Goal: Information Seeking & Learning: Get advice/opinions

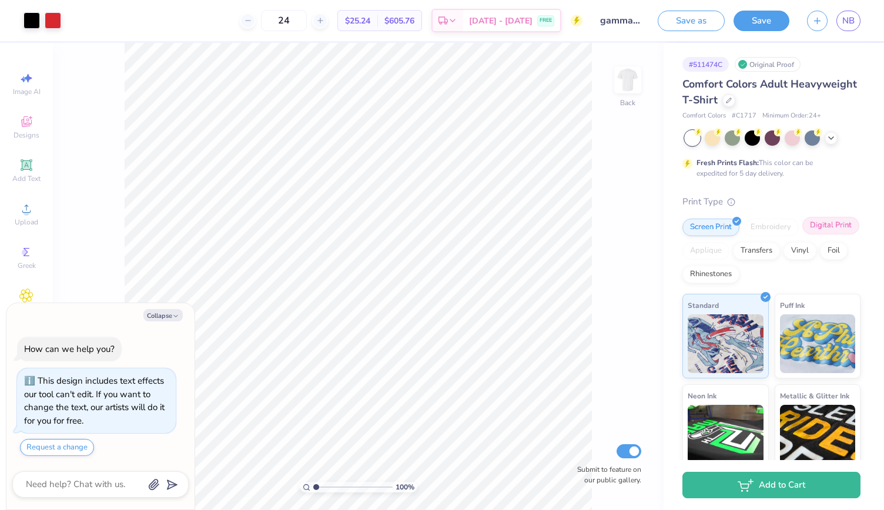
click at [802, 234] on div "Digital Print" at bounding box center [830, 226] width 57 height 18
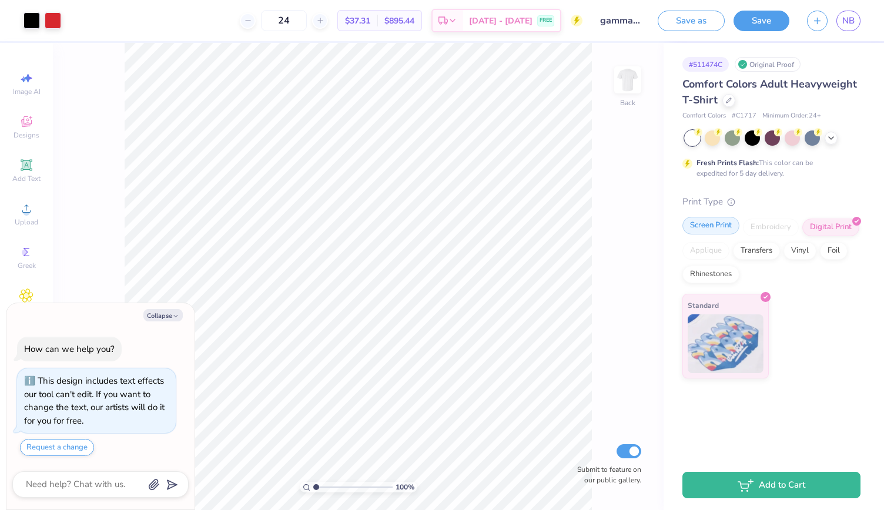
click at [714, 224] on div "Screen Print" at bounding box center [710, 226] width 57 height 18
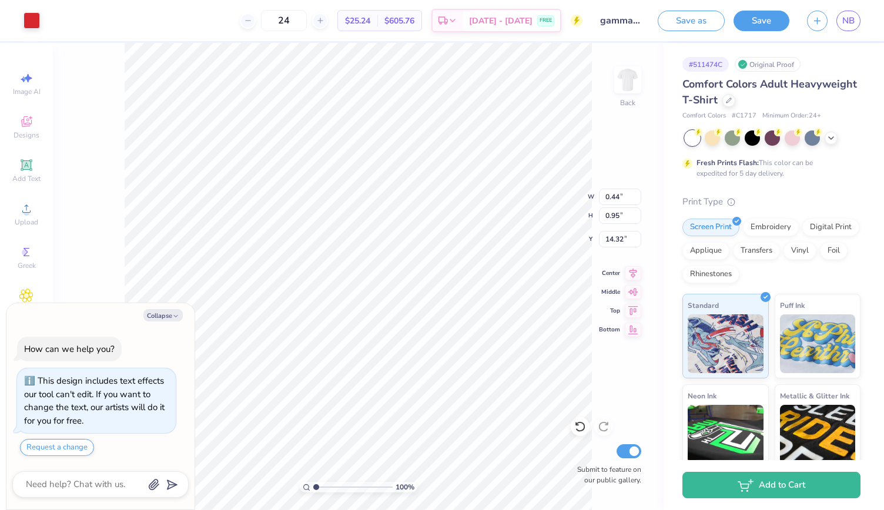
type textarea "x"
type input "0.21"
type input "0.93"
type input "14.34"
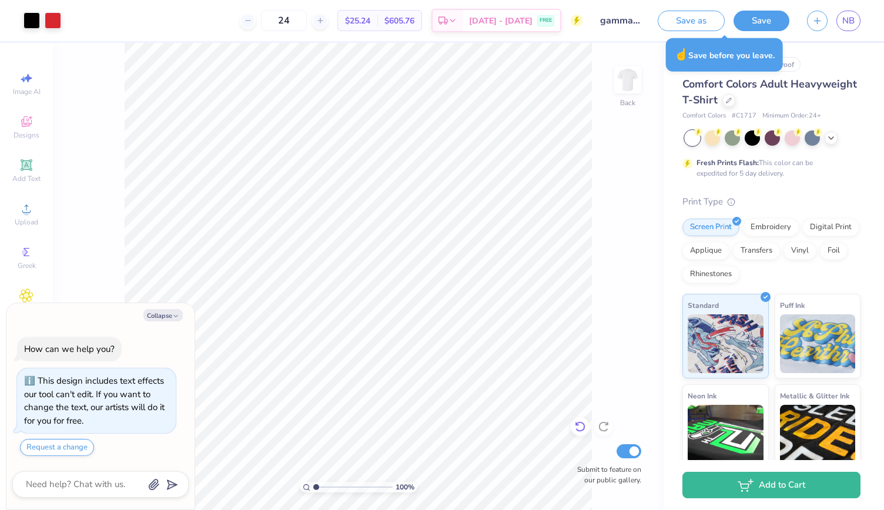
click at [582, 431] on icon at bounding box center [580, 427] width 12 height 12
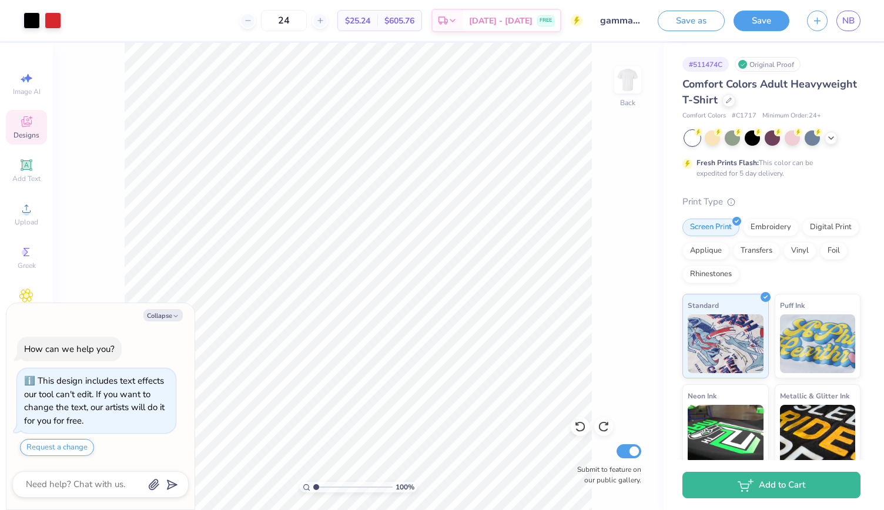
click at [37, 123] on div "Designs" at bounding box center [26, 127] width 41 height 35
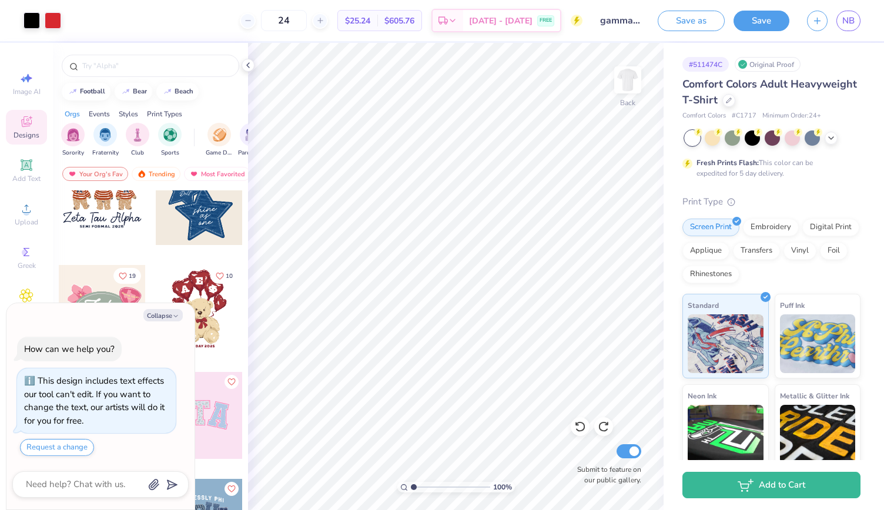
scroll to position [249, 0]
type textarea "x"
click at [92, 70] on input "text" at bounding box center [156, 66] width 150 height 12
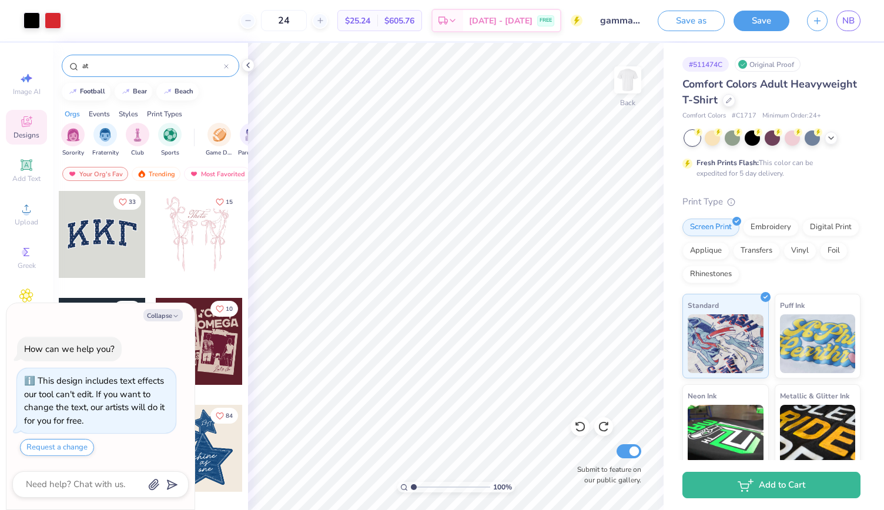
type input "a"
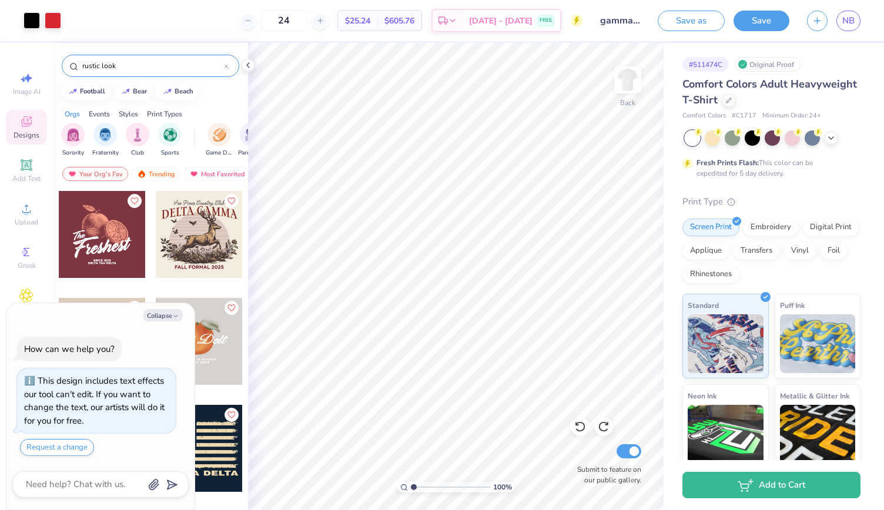
type input "rustic look"
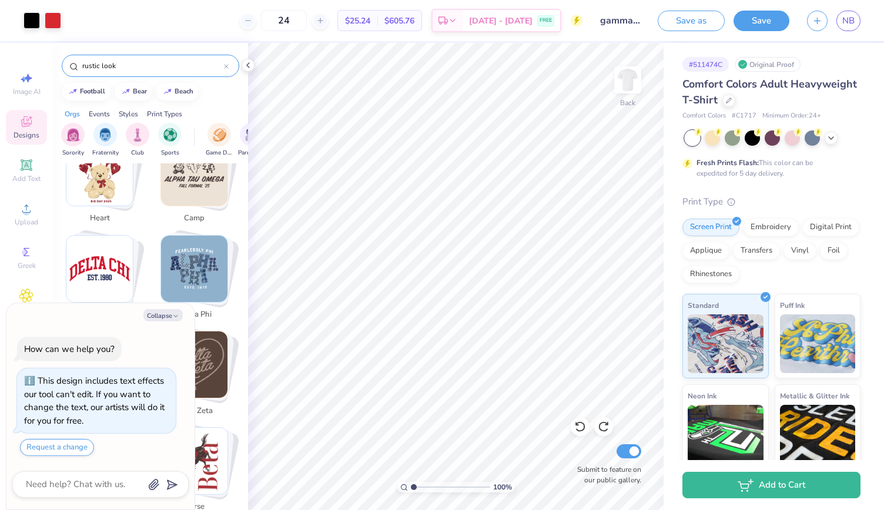
scroll to position [927, 0]
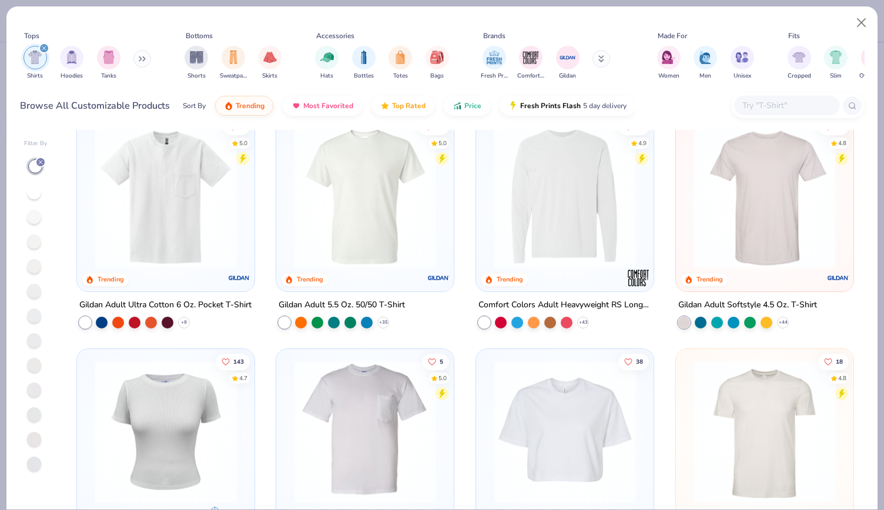
scroll to position [494, 0]
click at [583, 320] on icon at bounding box center [582, 321] width 9 height 9
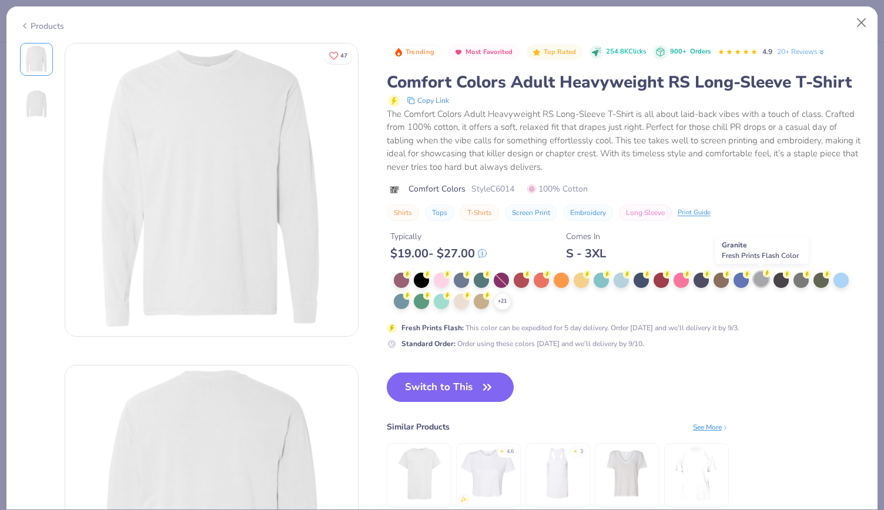
click at [762, 278] on div at bounding box center [760, 278] width 15 height 15
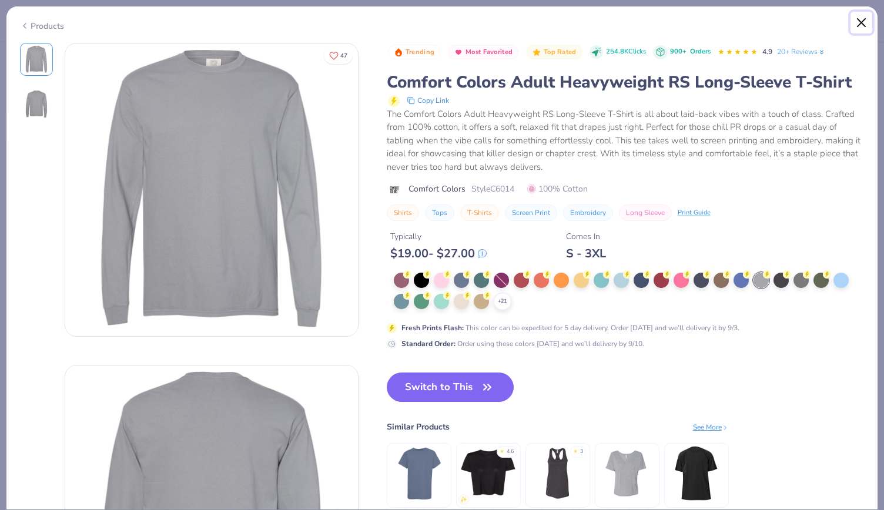
click at [857, 22] on button "Close" at bounding box center [861, 23] width 22 height 22
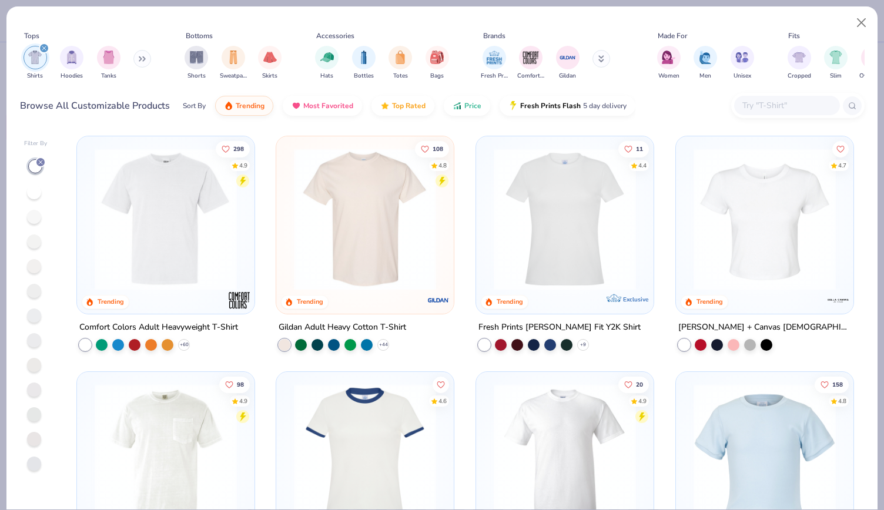
click at [46, 48] on icon "filter for Shirts" at bounding box center [44, 48] width 5 height 5
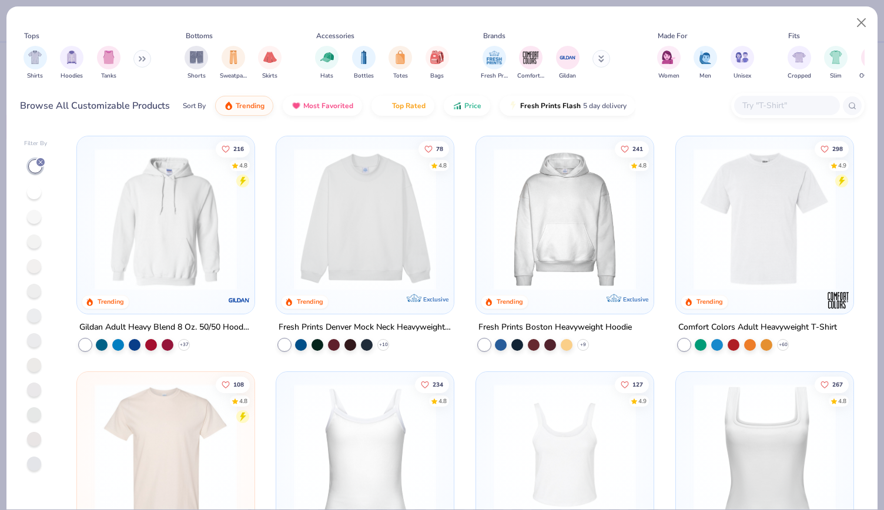
click at [134, 62] on button at bounding box center [142, 59] width 18 height 18
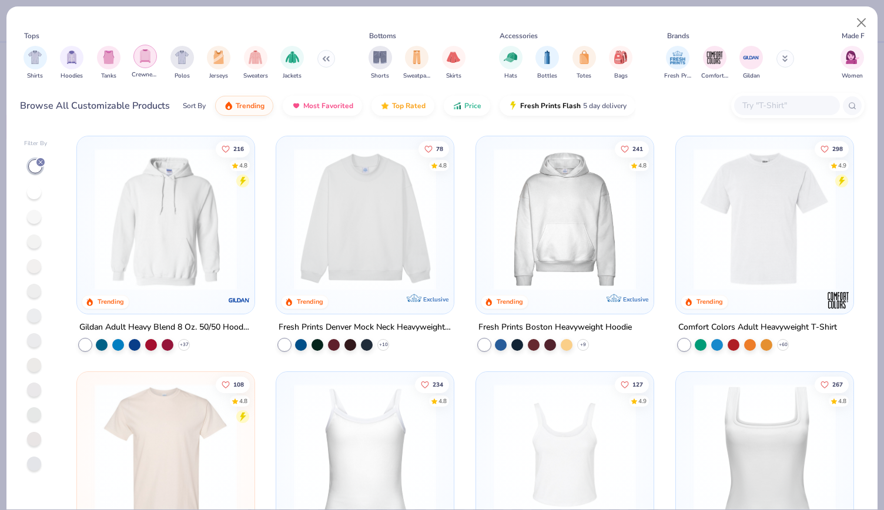
click at [146, 56] on img "filter for Crewnecks" at bounding box center [145, 56] width 13 height 14
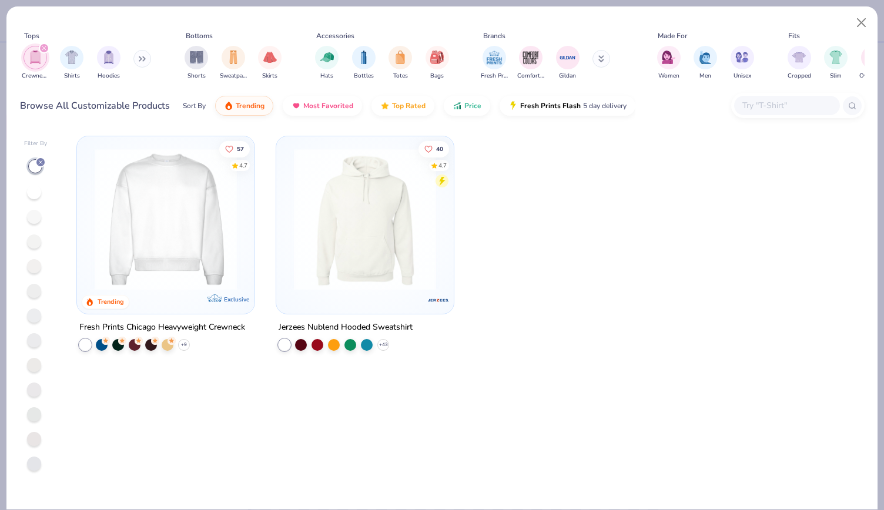
click at [136, 246] on img at bounding box center [166, 219] width 154 height 142
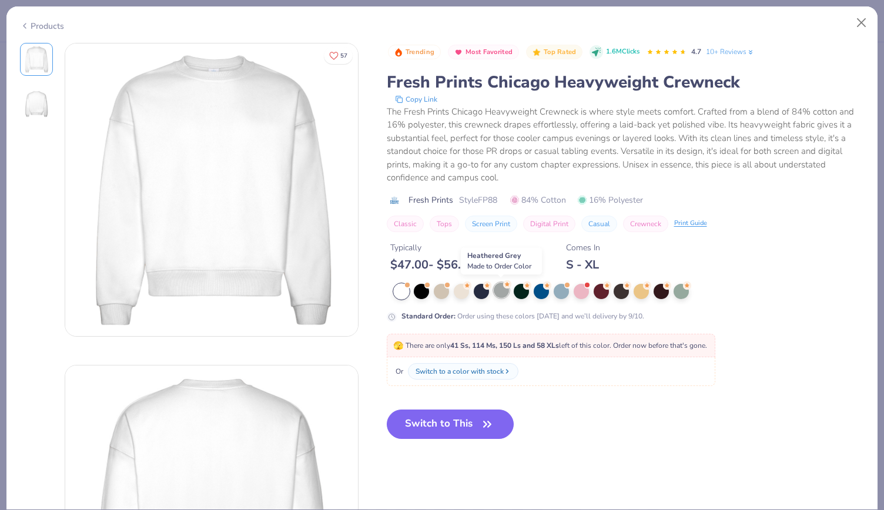
click at [498, 290] on div at bounding box center [501, 290] width 15 height 15
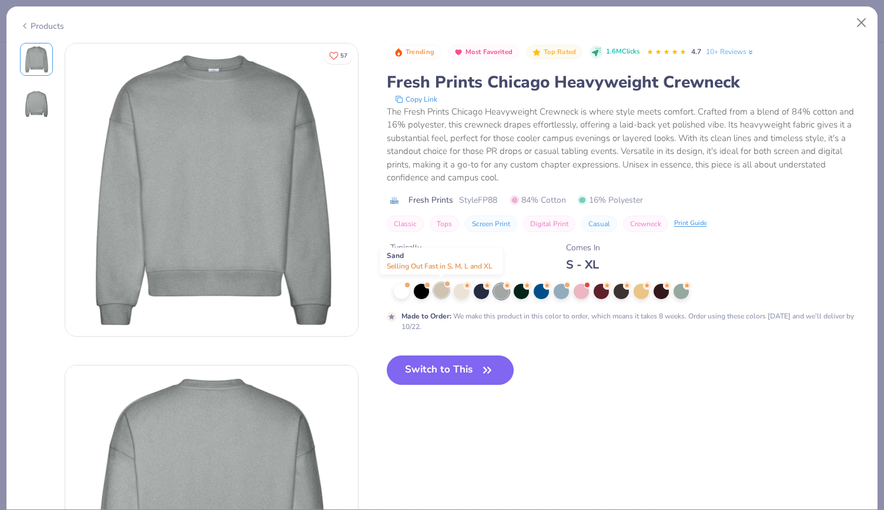
click at [435, 291] on div at bounding box center [441, 290] width 15 height 15
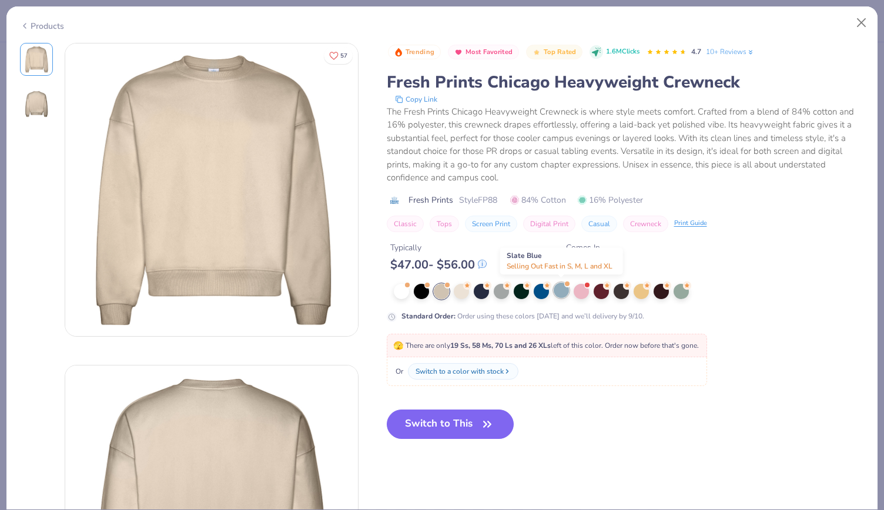
click at [557, 290] on div at bounding box center [560, 290] width 15 height 15
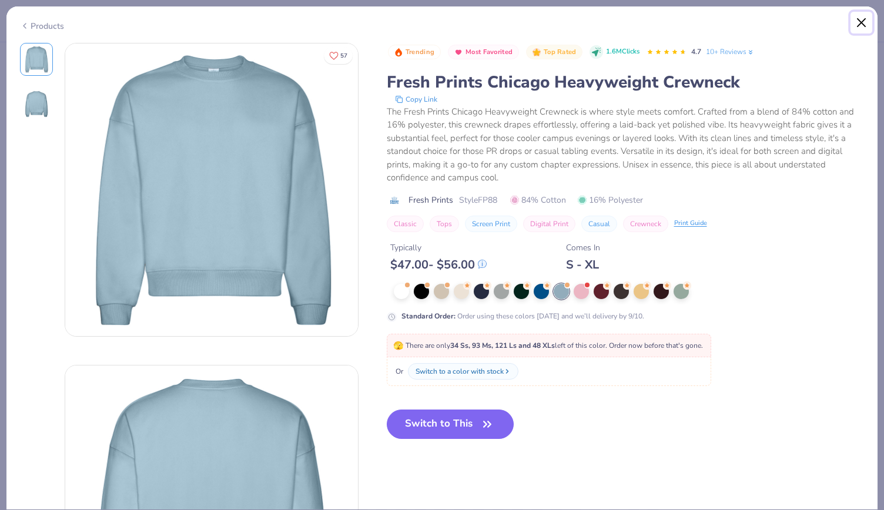
click at [852, 18] on button "Close" at bounding box center [861, 23] width 22 height 22
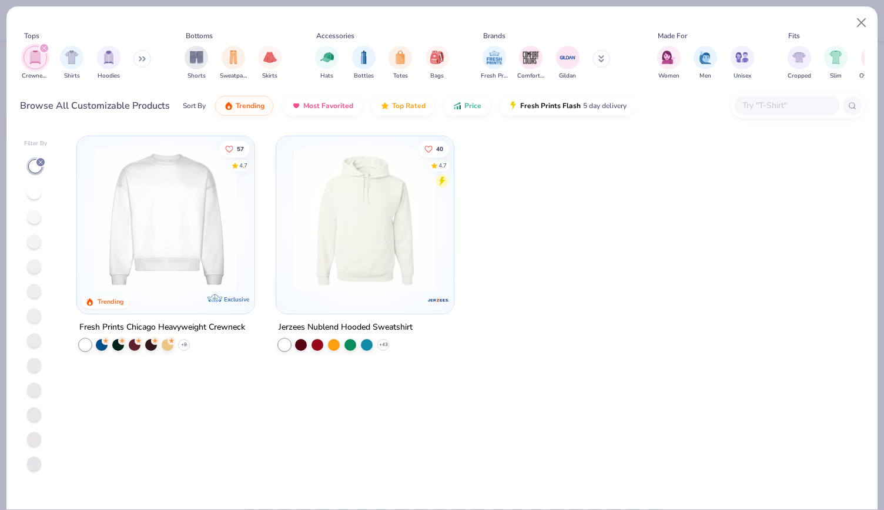
click at [43, 46] on icon "filter for Crewnecks" at bounding box center [44, 48] width 5 height 5
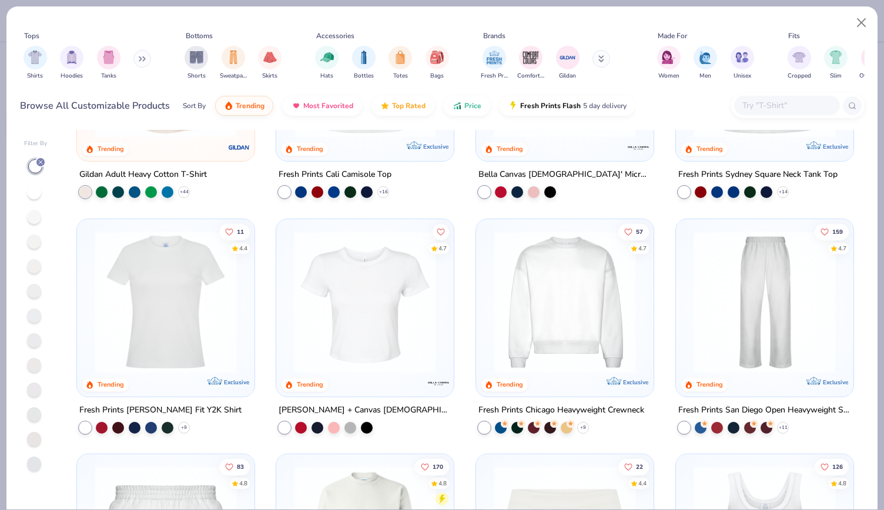
scroll to position [409, 0]
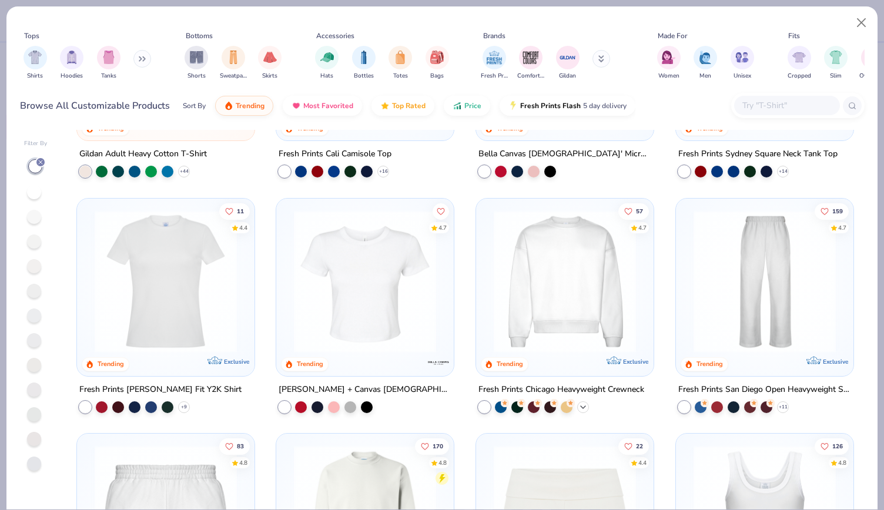
click at [579, 406] on icon at bounding box center [582, 406] width 9 height 9
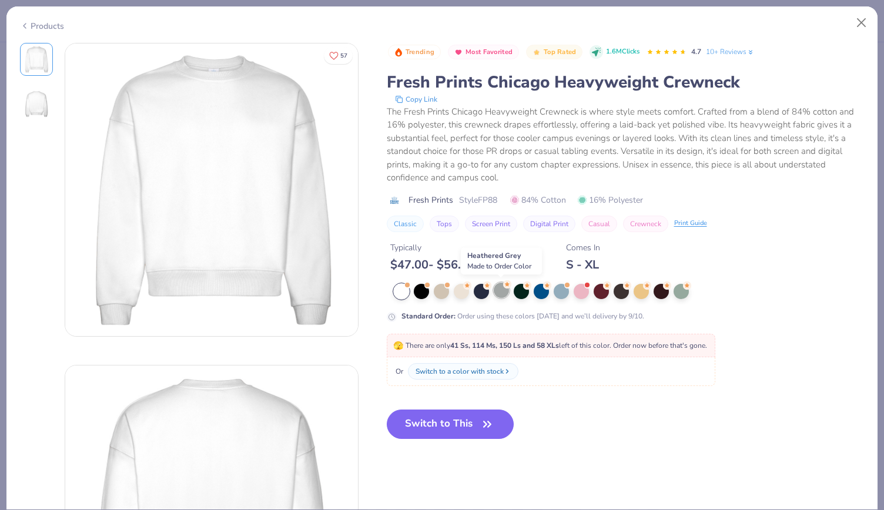
click at [501, 290] on div at bounding box center [501, 290] width 15 height 15
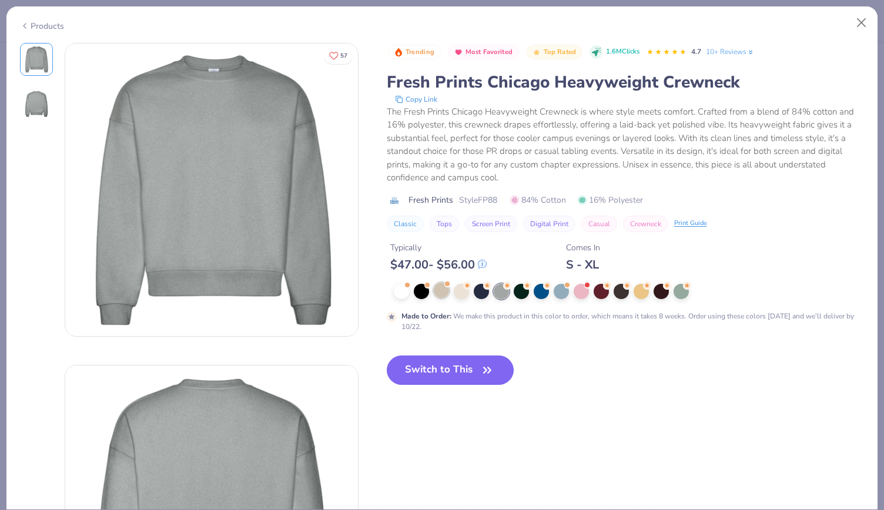
click at [436, 291] on div at bounding box center [441, 290] width 15 height 15
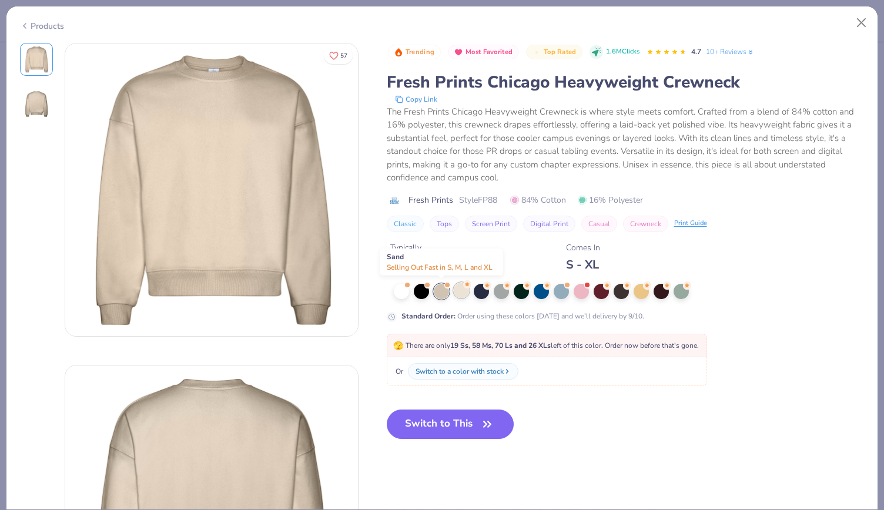
click at [460, 292] on div at bounding box center [461, 290] width 15 height 15
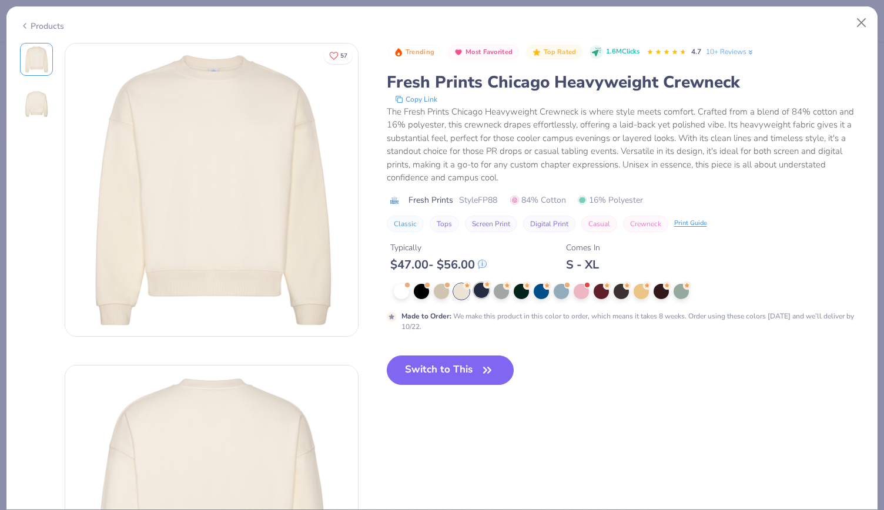
click at [484, 288] on div at bounding box center [481, 290] width 15 height 15
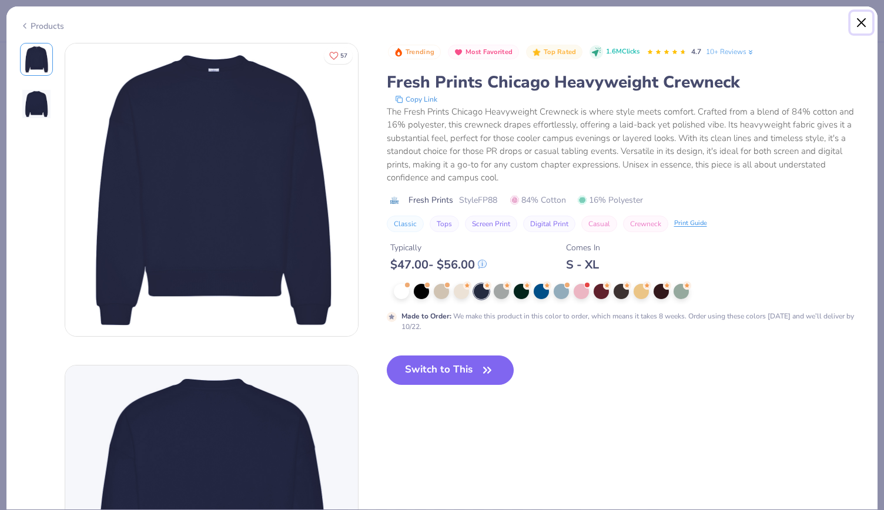
click at [855, 21] on button "Close" at bounding box center [861, 23] width 22 height 22
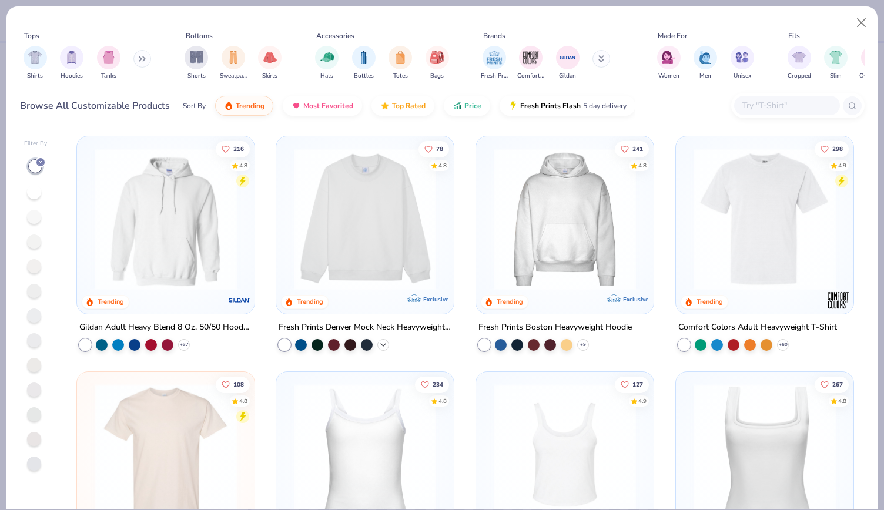
click at [381, 344] on polyline at bounding box center [383, 345] width 5 height 2
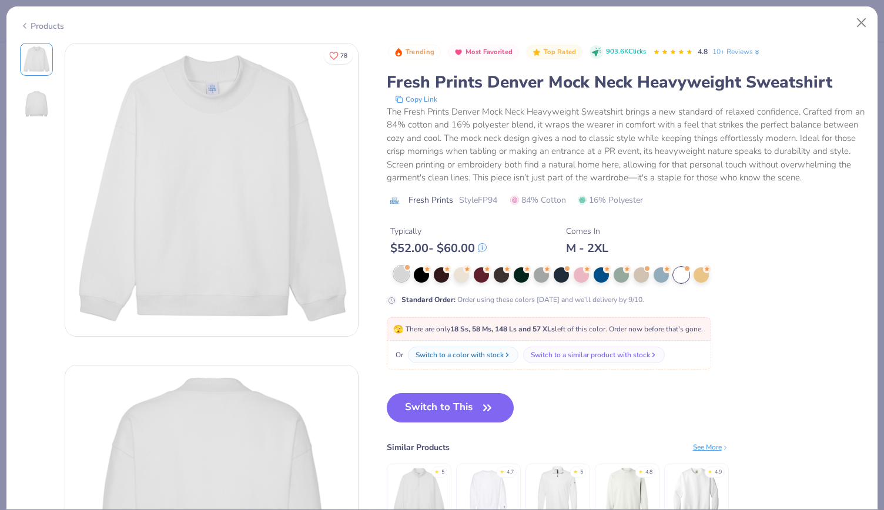
click at [402, 281] on div at bounding box center [401, 273] width 15 height 15
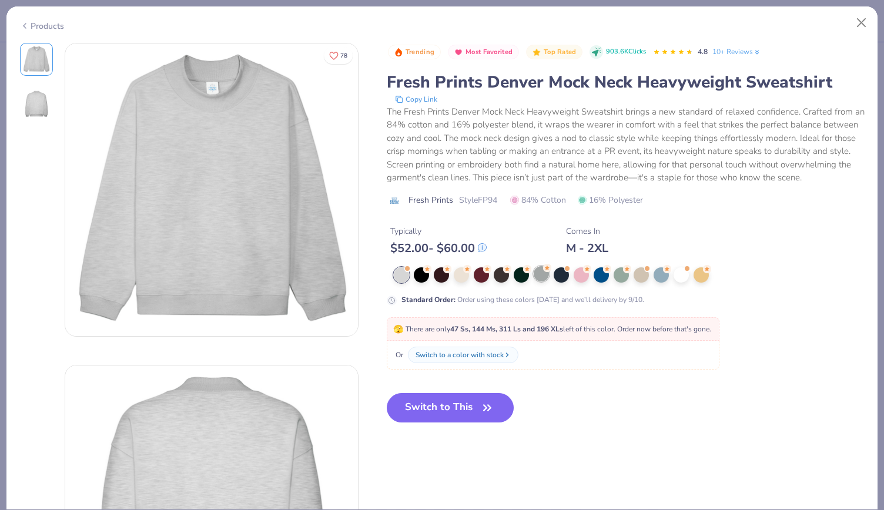
click at [543, 281] on div at bounding box center [540, 273] width 15 height 15
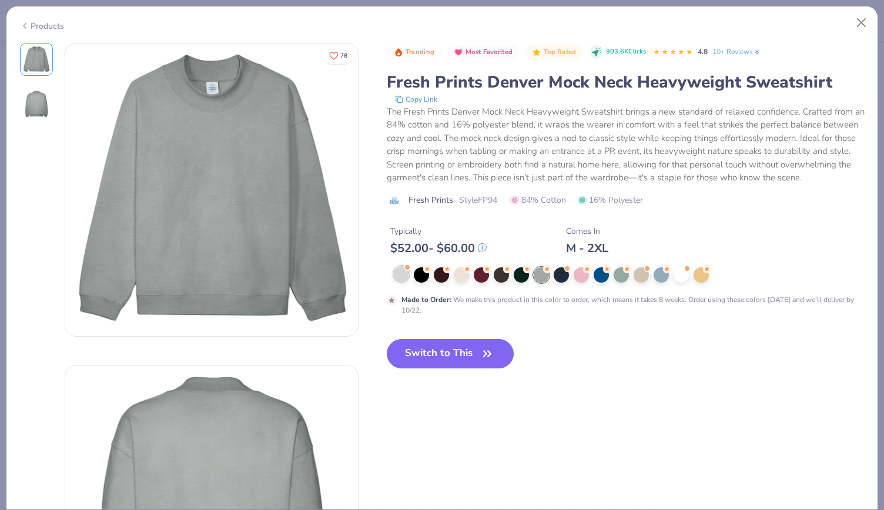
click at [403, 281] on div at bounding box center [401, 273] width 15 height 15
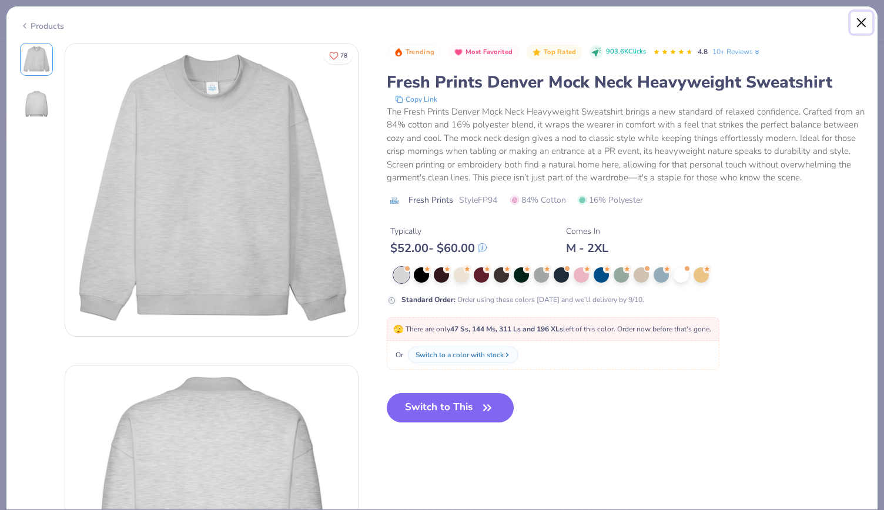
click at [862, 16] on button "Close" at bounding box center [861, 23] width 22 height 22
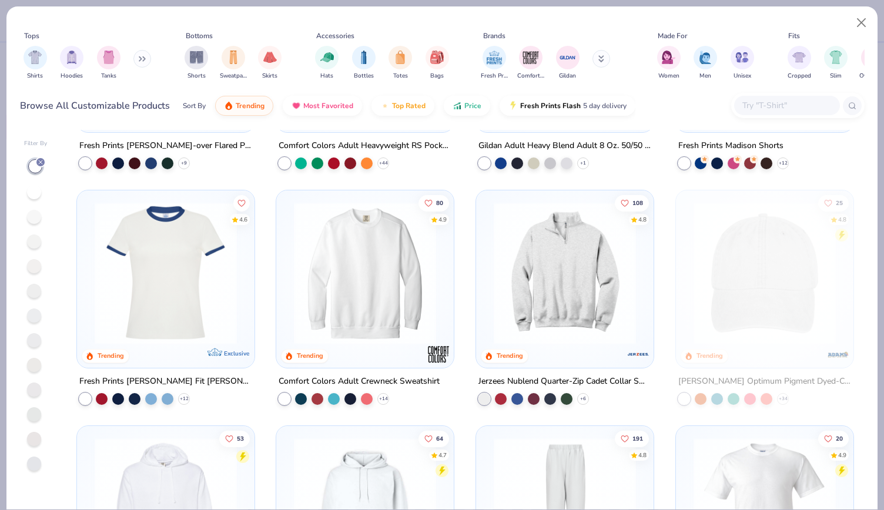
scroll to position [1124, 0]
click at [381, 395] on icon at bounding box center [382, 397] width 9 height 9
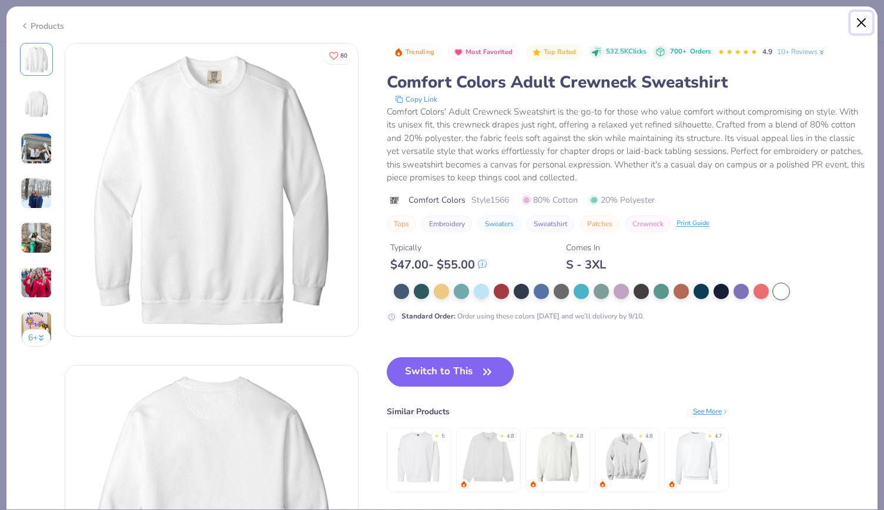
click at [855, 26] on button "Close" at bounding box center [861, 23] width 22 height 22
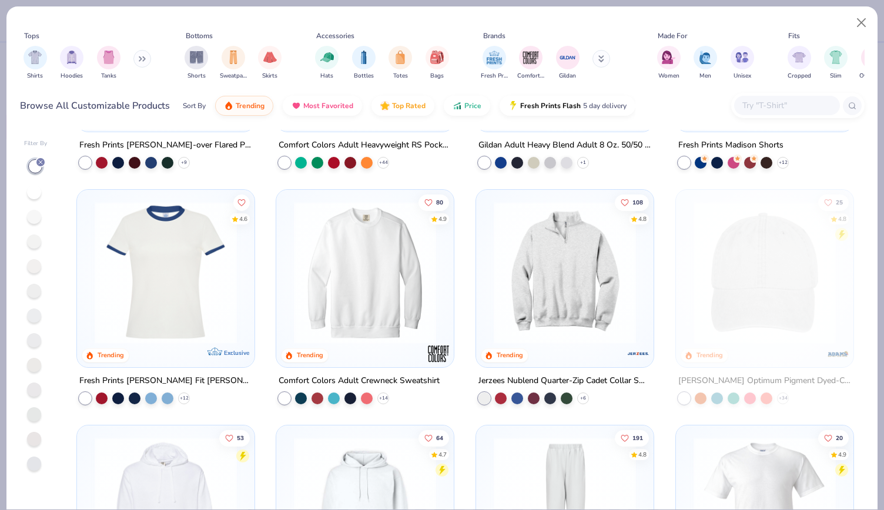
click at [756, 105] on input "text" at bounding box center [786, 106] width 90 height 14
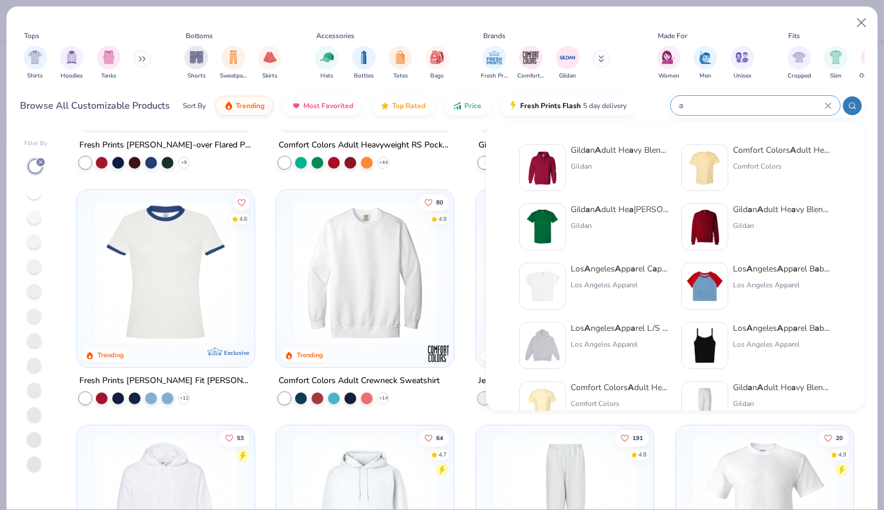
type input "a"
click at [140, 60] on icon at bounding box center [142, 59] width 7 height 6
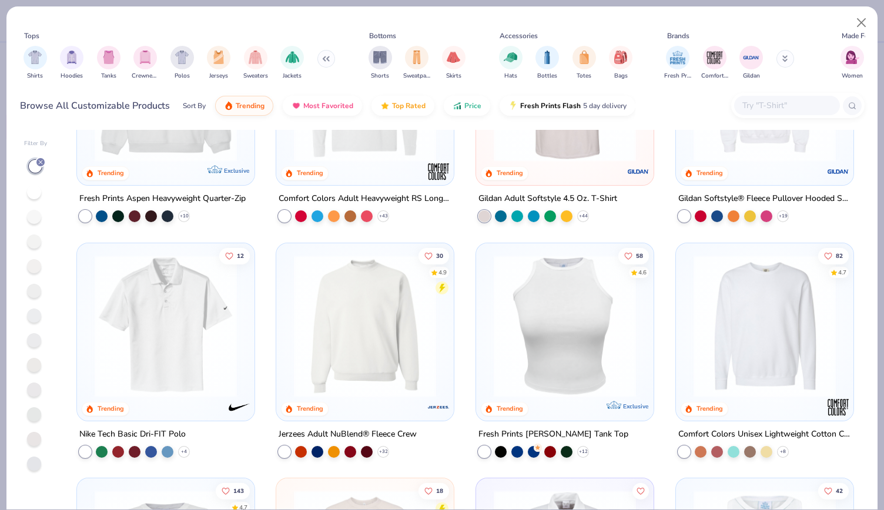
scroll to position [2249, 0]
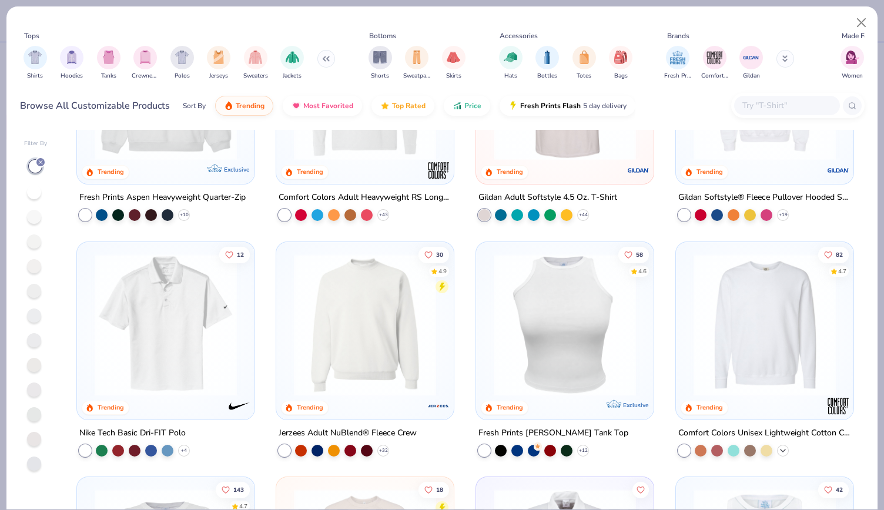
click at [778, 449] on icon at bounding box center [782, 449] width 9 height 9
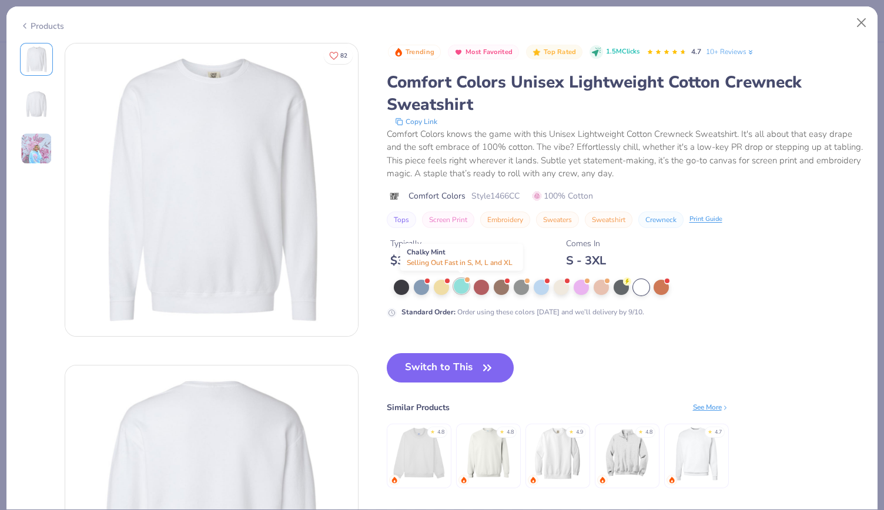
click at [454, 290] on div at bounding box center [461, 285] width 15 height 15
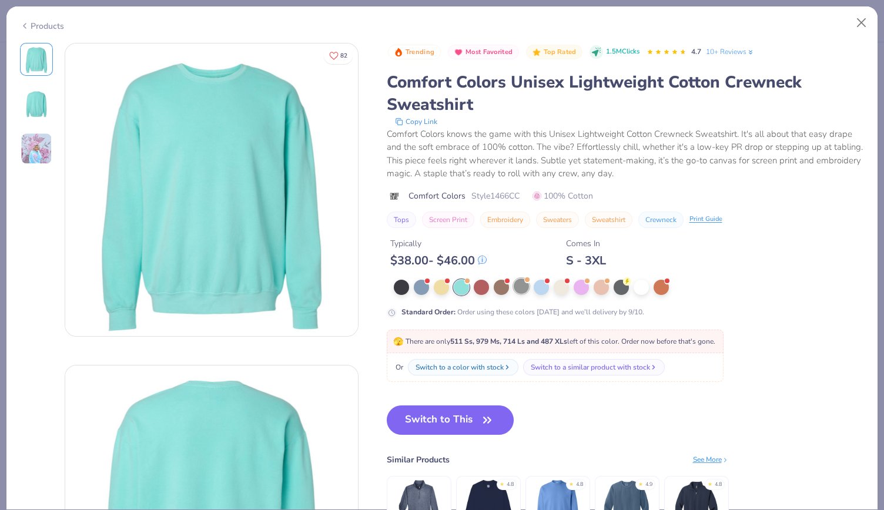
click at [518, 290] on div at bounding box center [521, 285] width 15 height 15
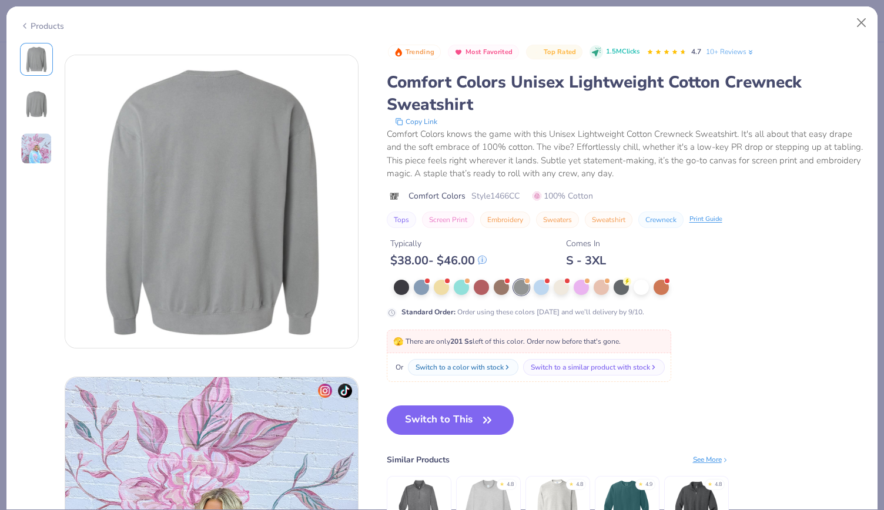
scroll to position [477, 0]
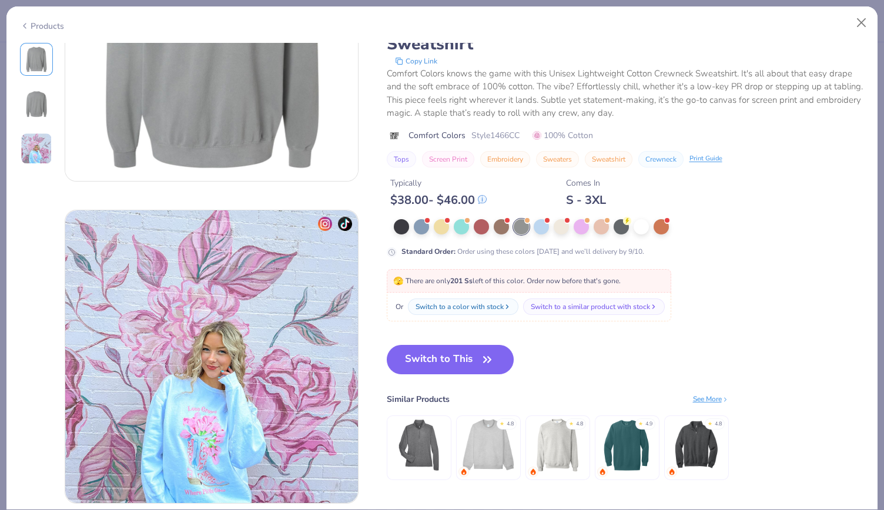
click at [561, 439] on img at bounding box center [557, 445] width 56 height 56
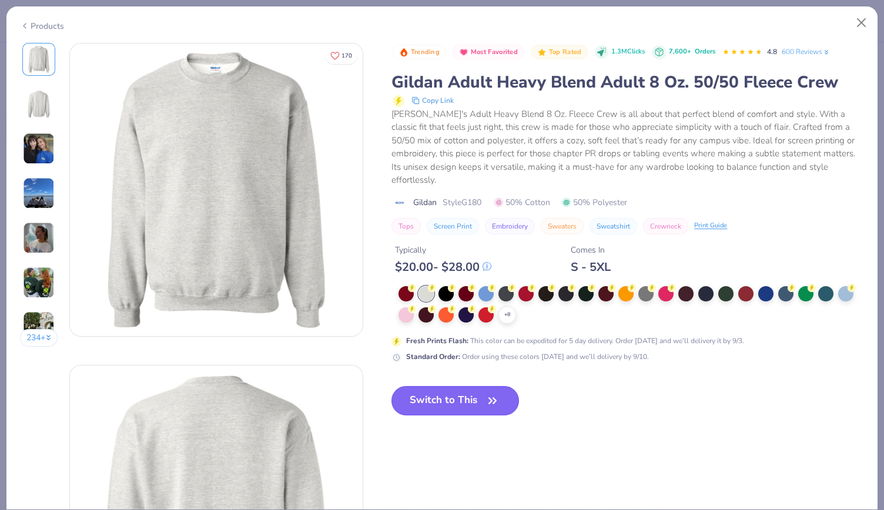
click at [454, 395] on button "Switch to This" at bounding box center [454, 400] width 127 height 29
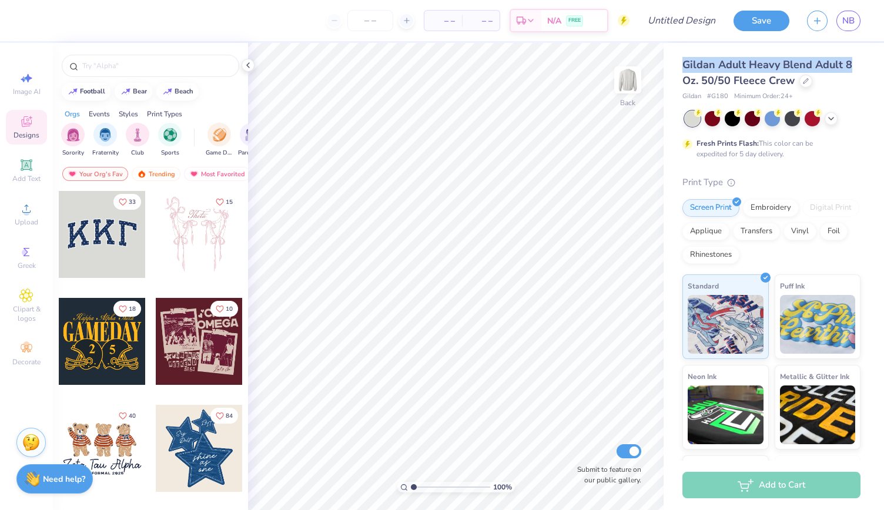
drag, startPoint x: 675, startPoint y: 61, endPoint x: 850, endPoint y: 66, distance: 175.2
click at [850, 66] on div "Gildan Adult Heavy Blend Adult 8 Oz. 50/50 Fleece Crew Gildan # G180 Minimum Or…" at bounding box center [773, 291] width 220 height 497
copy span "Gildan Adult Heavy Blend Adult 8"
click at [22, 167] on icon at bounding box center [26, 164] width 9 height 9
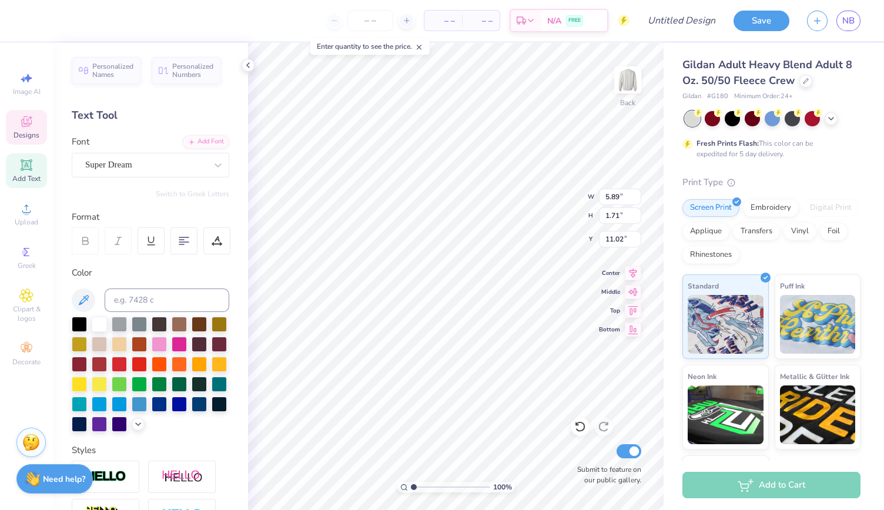
click at [31, 132] on span "Designs" at bounding box center [27, 134] width 26 height 9
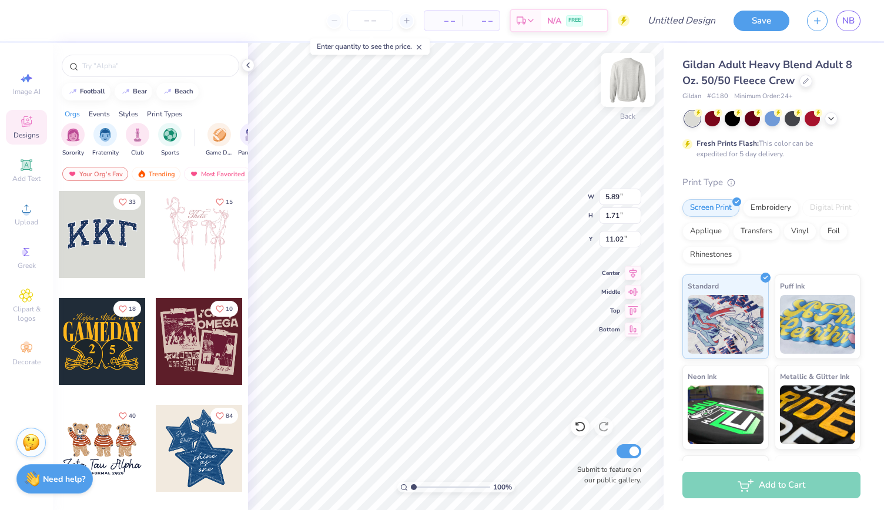
click at [632, 89] on img at bounding box center [627, 79] width 47 height 47
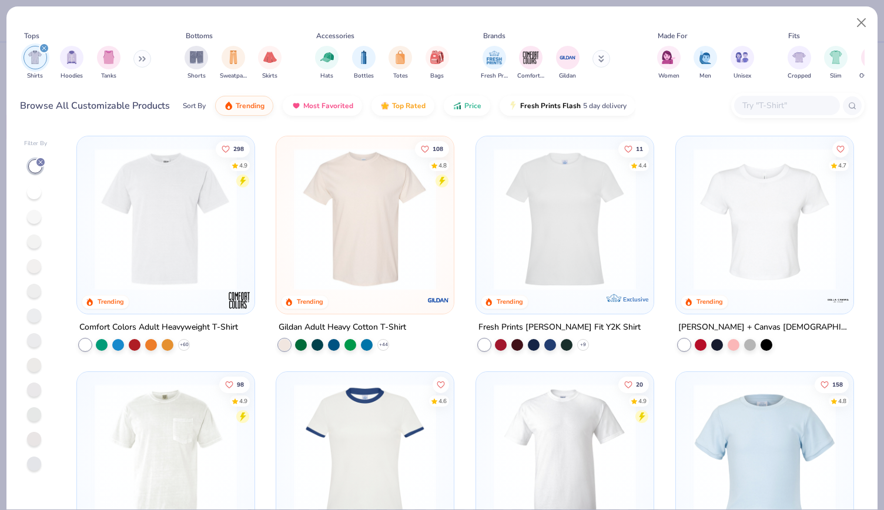
click at [767, 102] on input "text" at bounding box center [786, 106] width 90 height 14
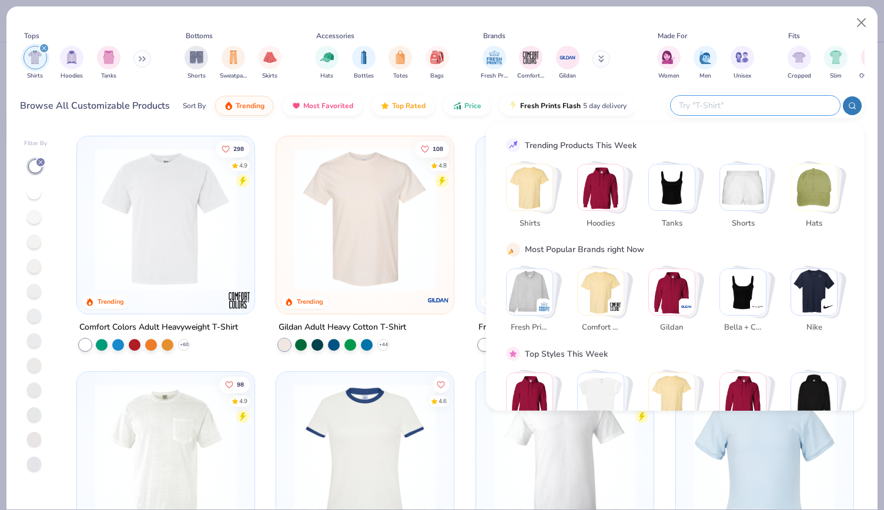
paste input "Gildan Adult Heavy Blend Adult 8"
type input "Gildan Adult Heavy Blend Adult 8"
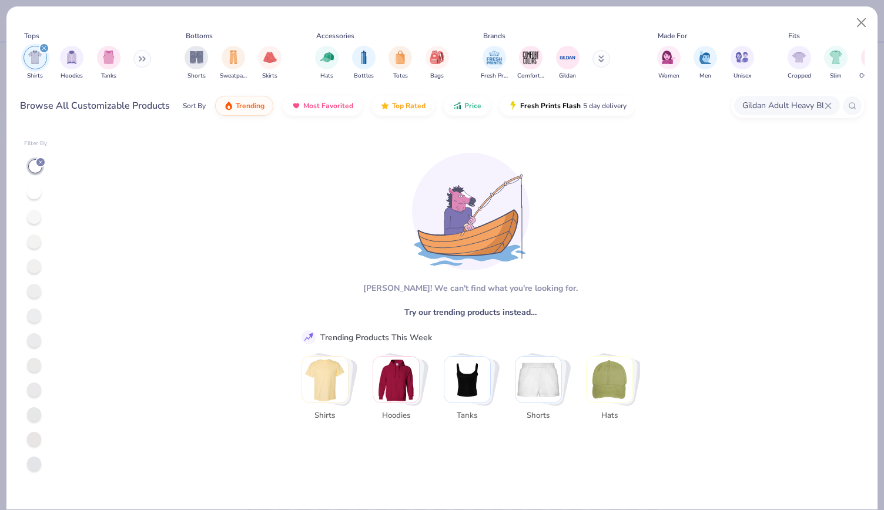
click at [767, 102] on input "Gildan Adult Heavy Blend Adult 8" at bounding box center [782, 106] width 83 height 14
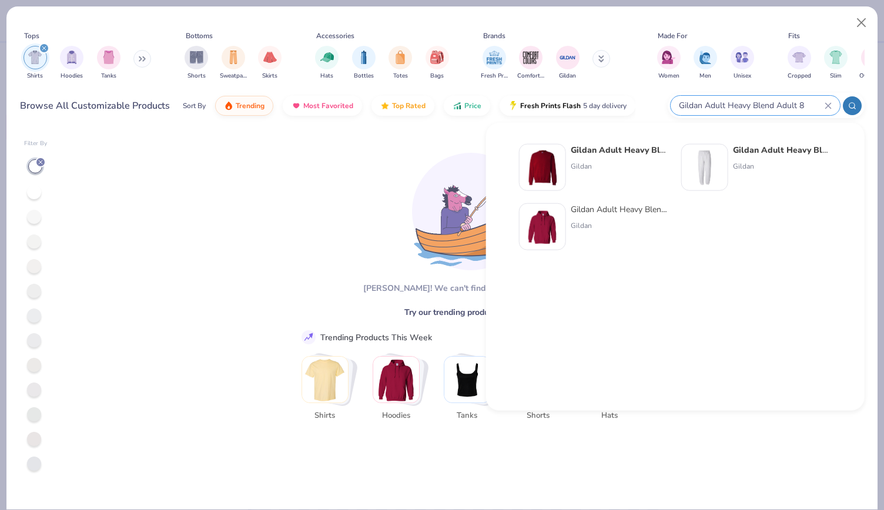
click at [767, 102] on input "Gildan Adult Heavy Blend Adult 8" at bounding box center [750, 106] width 147 height 14
drag, startPoint x: 812, startPoint y: 103, endPoint x: 748, endPoint y: 106, distance: 64.1
click at [748, 106] on input "Gildan Adult Heavy Blend Adult 8" at bounding box center [750, 106] width 147 height 14
click at [579, 147] on strong "Gildan Adult Heavy Blend Adult 8" at bounding box center [638, 150] width 136 height 11
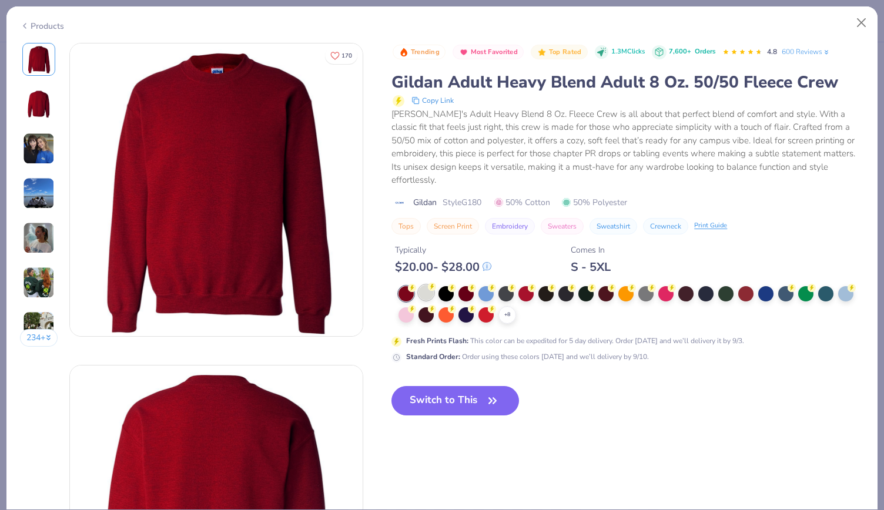
click at [434, 285] on div at bounding box center [425, 292] width 15 height 15
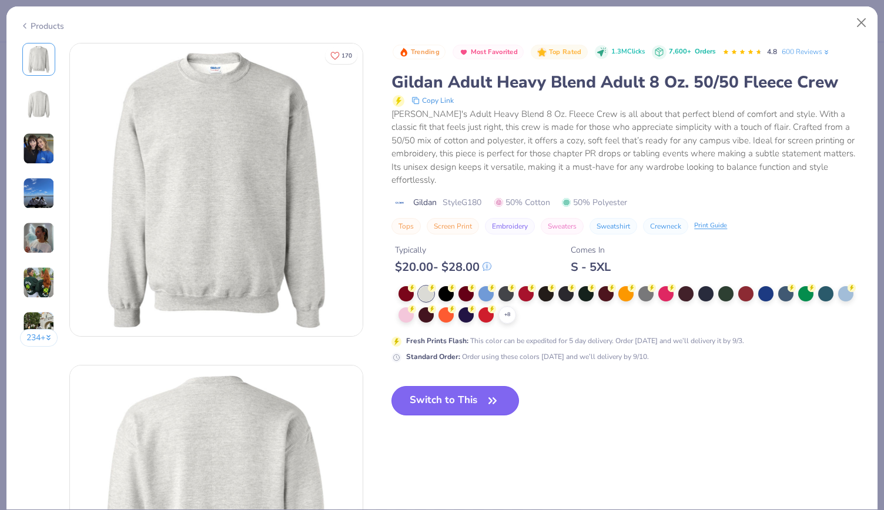
click at [451, 391] on button "Switch to This" at bounding box center [454, 400] width 127 height 29
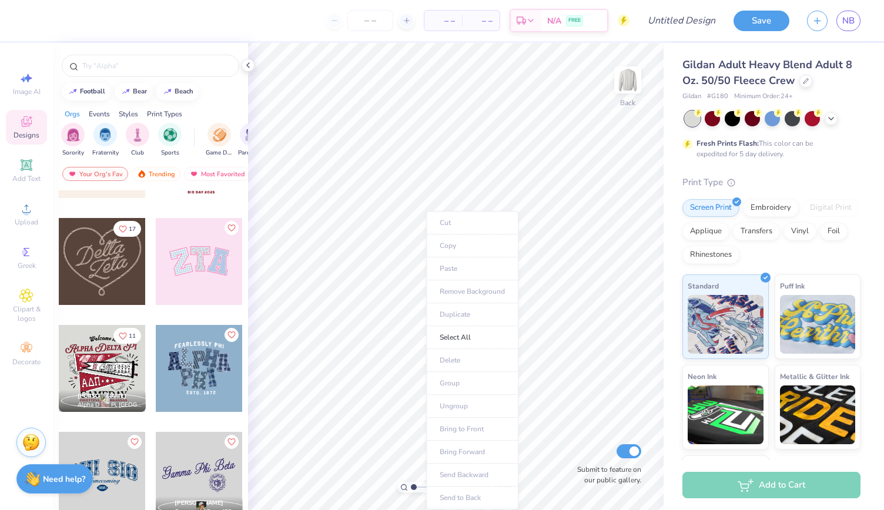
scroll to position [401, 0]
click at [32, 299] on icon at bounding box center [26, 295] width 14 height 14
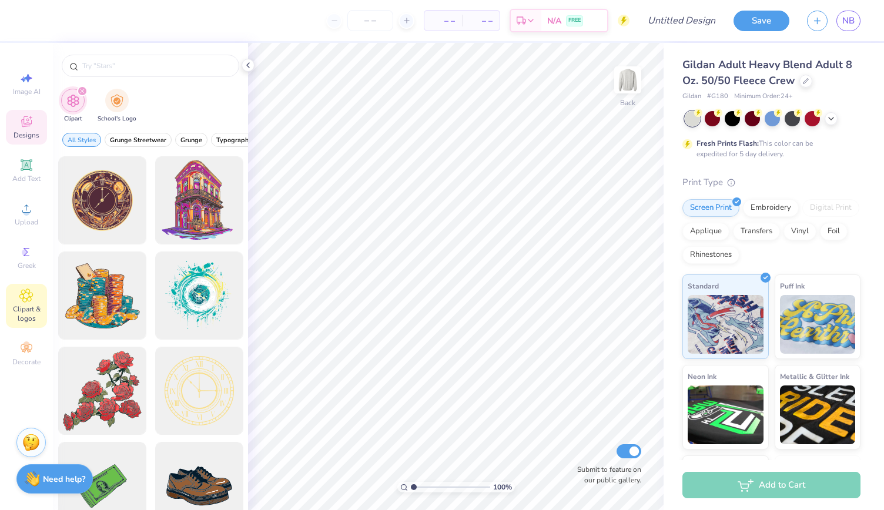
click at [29, 125] on icon at bounding box center [26, 123] width 9 height 8
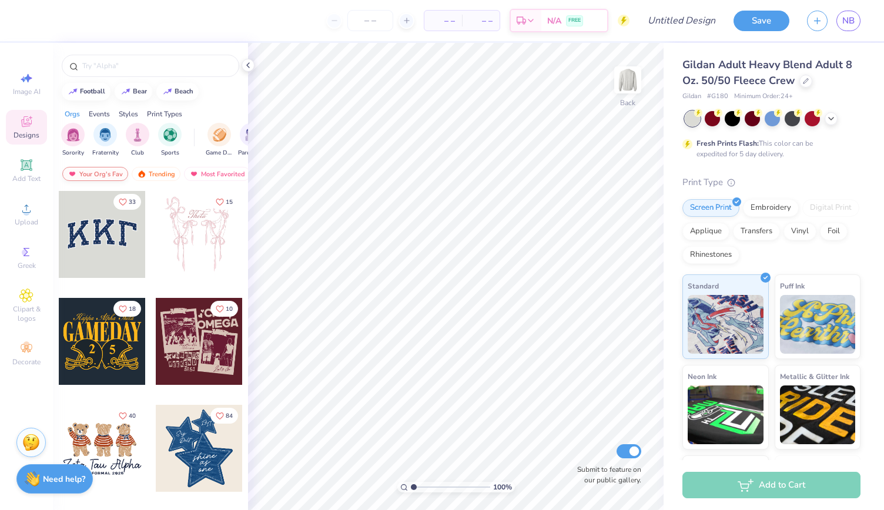
click at [96, 177] on div "Your Org's Fav" at bounding box center [95, 174] width 66 height 14
click at [149, 66] on input "text" at bounding box center [156, 66] width 150 height 12
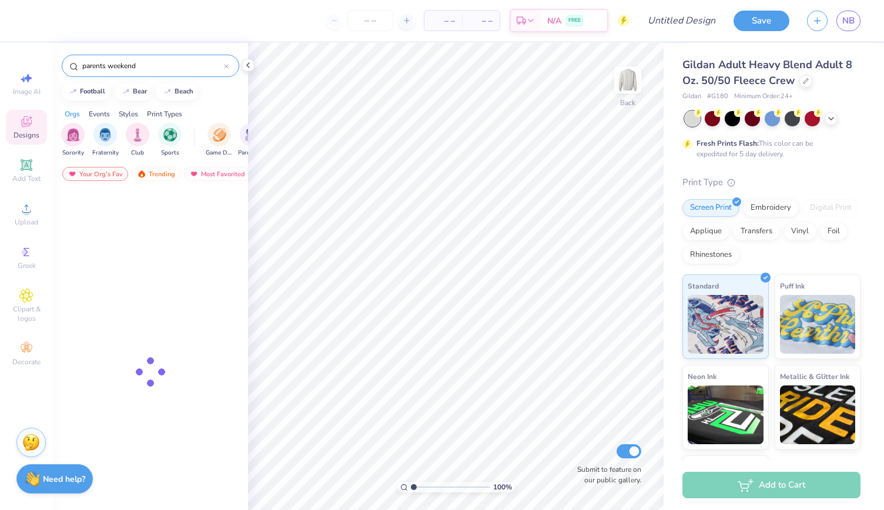
type input "parents weekend"
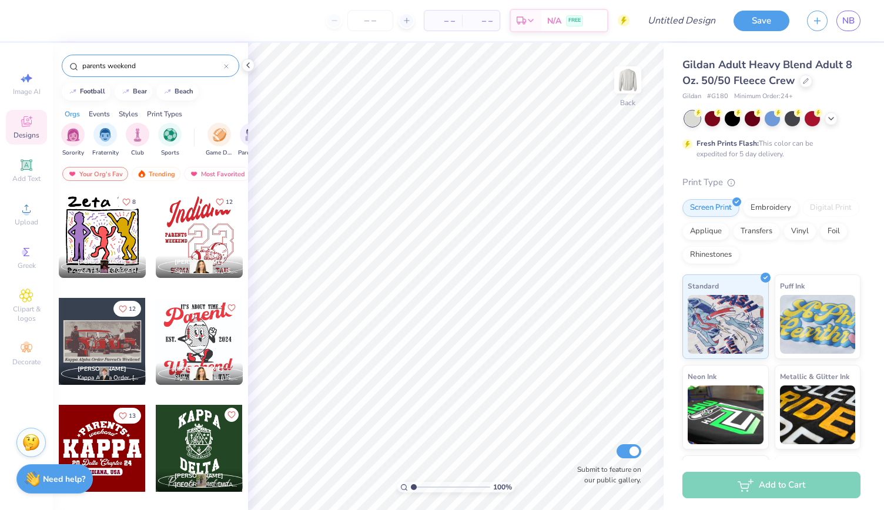
scroll to position [1827, 0]
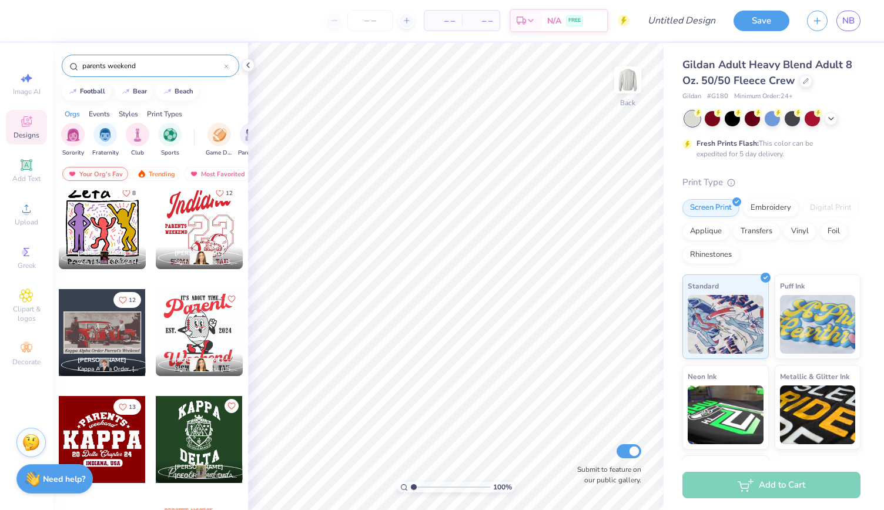
click at [180, 242] on div at bounding box center [199, 225] width 87 height 87
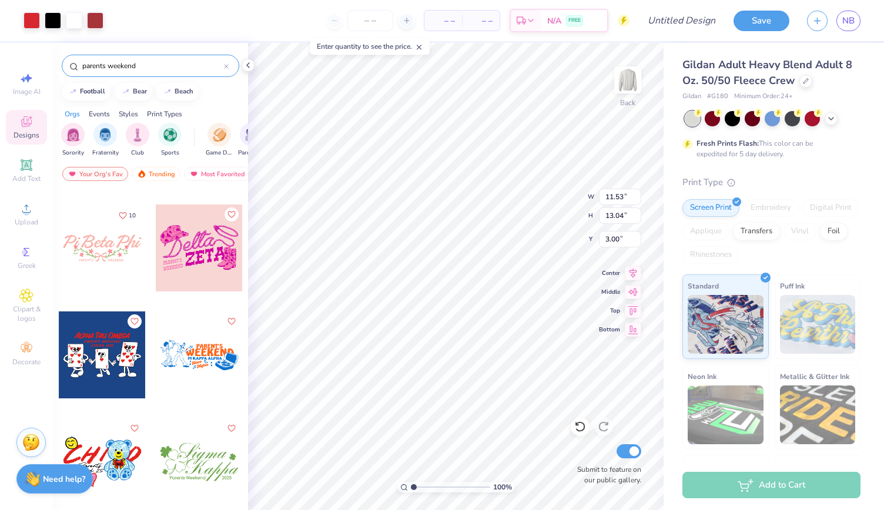
scroll to position [6403, 0]
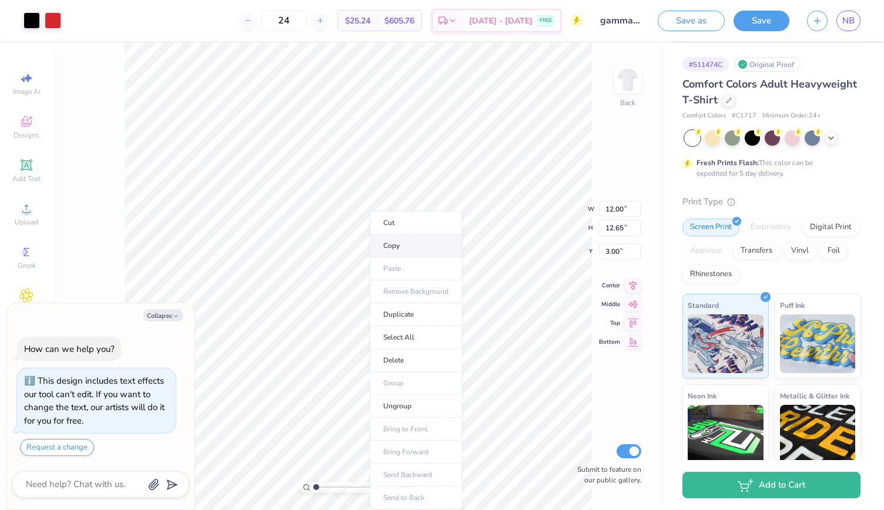
click at [394, 246] on li "Copy" at bounding box center [416, 245] width 92 height 23
click at [427, 249] on li "Copy" at bounding box center [437, 245] width 92 height 23
click at [783, 258] on div "Vinyl" at bounding box center [799, 249] width 33 height 18
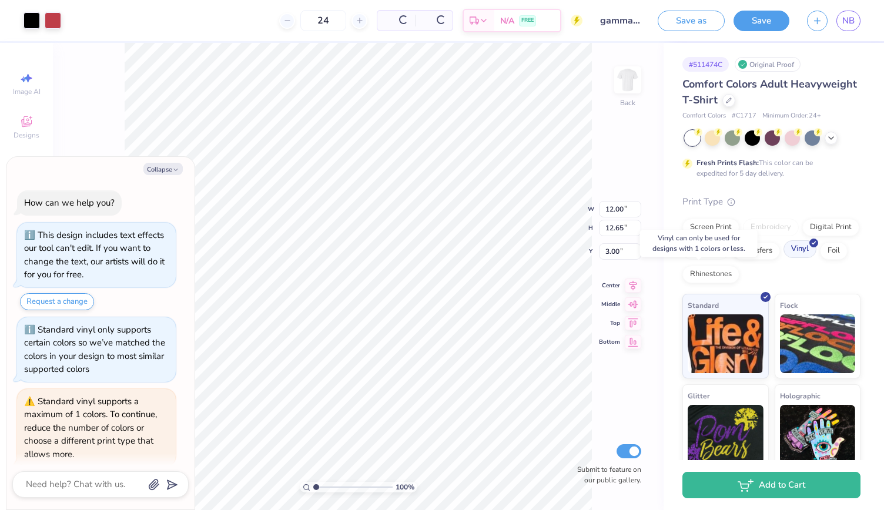
scroll to position [41, 0]
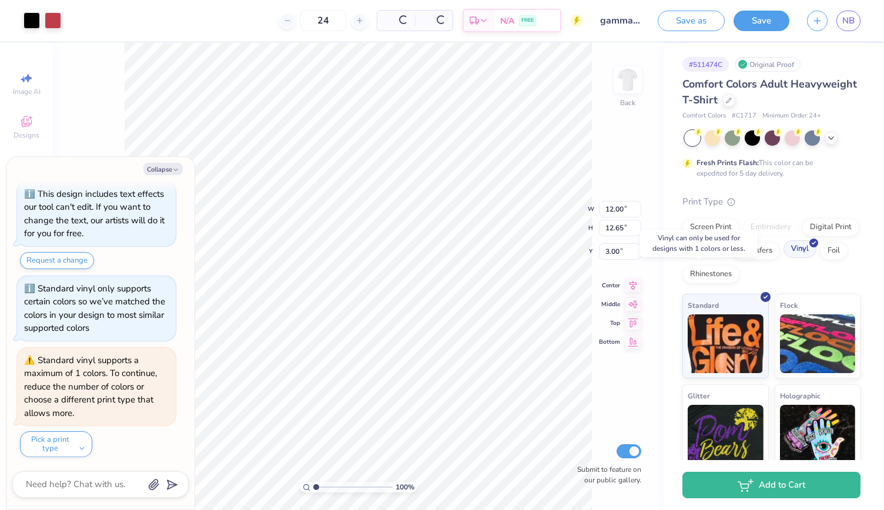
type textarea "x"
click at [112, 487] on textarea at bounding box center [84, 484] width 119 height 16
type textarea "h"
type textarea "x"
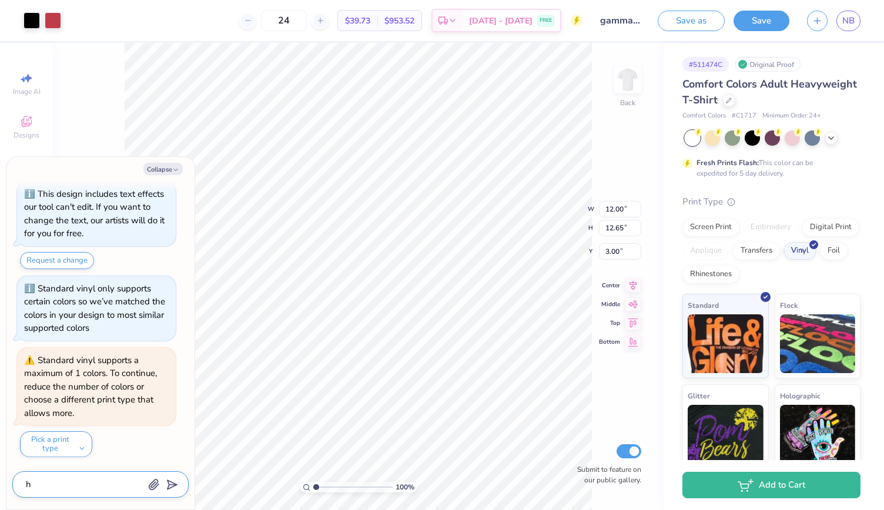
type textarea "ho"
type textarea "x"
type textarea "how"
type textarea "x"
type textarea "how"
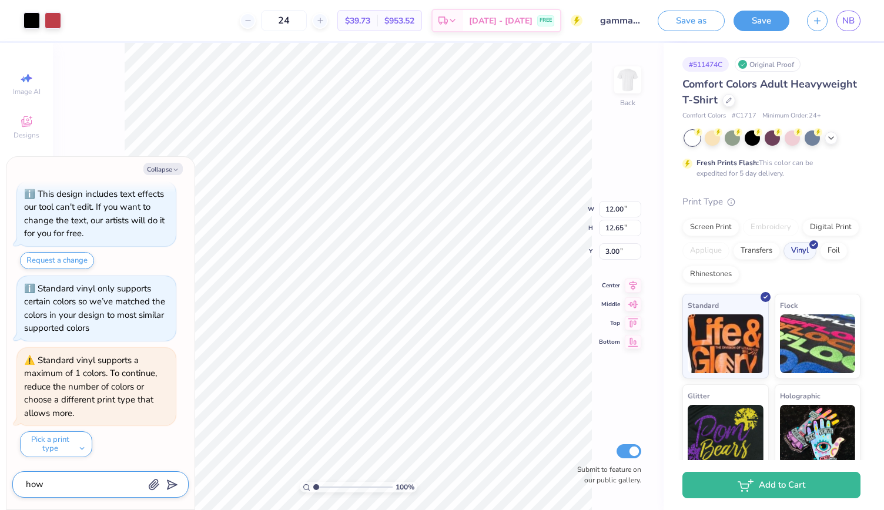
type textarea "x"
type textarea "how c"
type textarea "x"
type textarea "how ca"
type textarea "x"
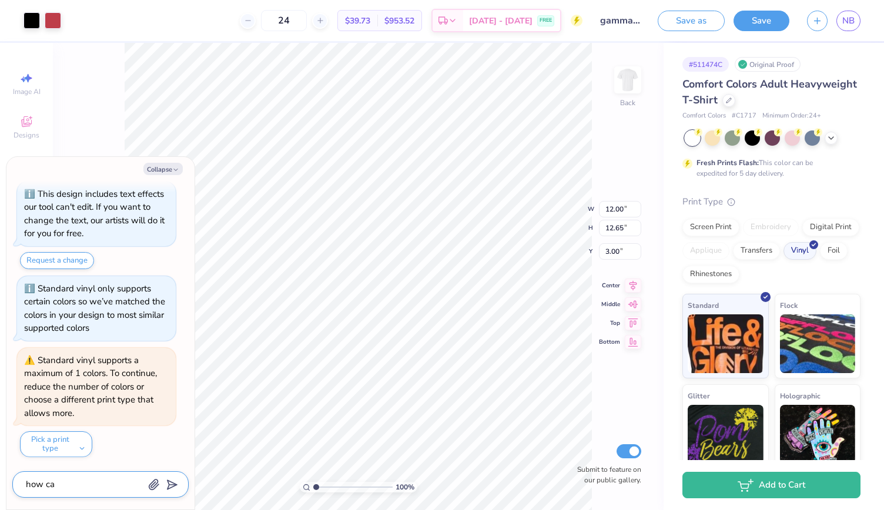
type textarea "how can"
type textarea "x"
type textarea "how can"
type textarea "x"
type textarea "how can i"
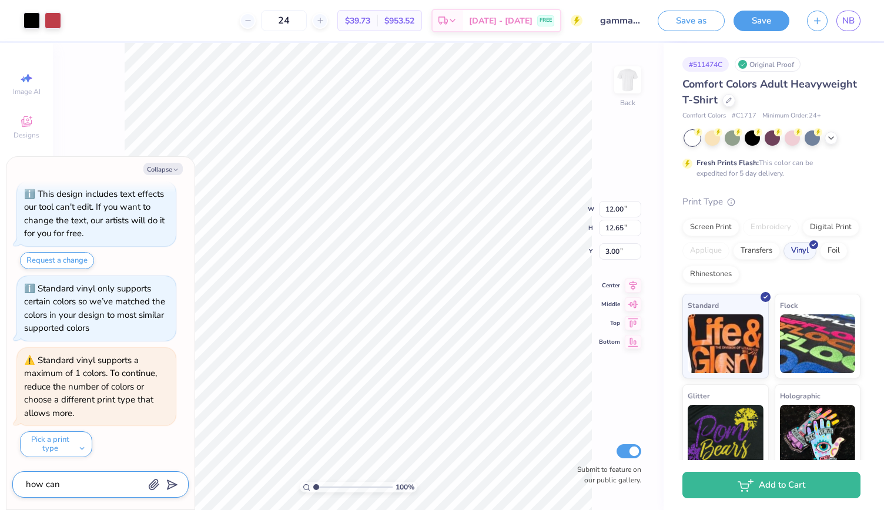
type textarea "x"
type textarea "how can i"
type textarea "x"
type textarea "how can i a"
type textarea "x"
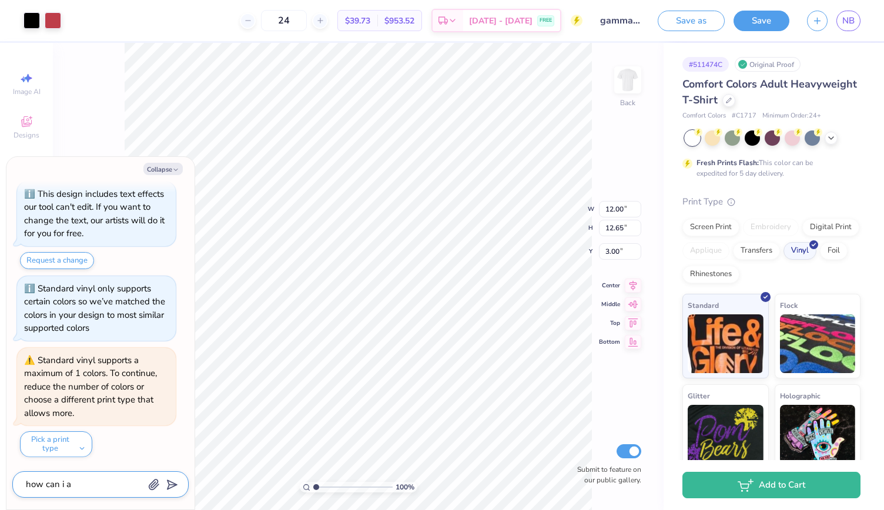
type textarea "how can i ad"
type textarea "x"
type textarea "how can i add"
type textarea "x"
type textarea "how can i add"
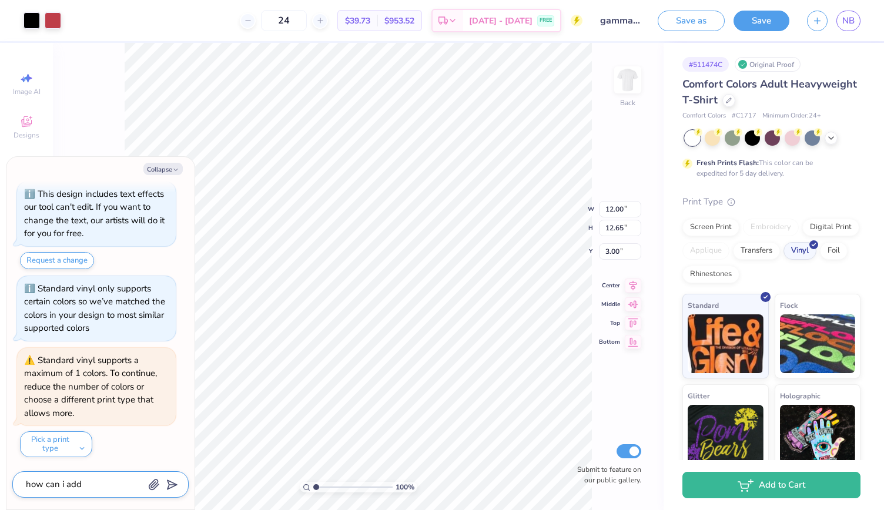
type textarea "x"
type textarea "how can i add a"
type textarea "x"
type textarea "how can i add a"
type textarea "x"
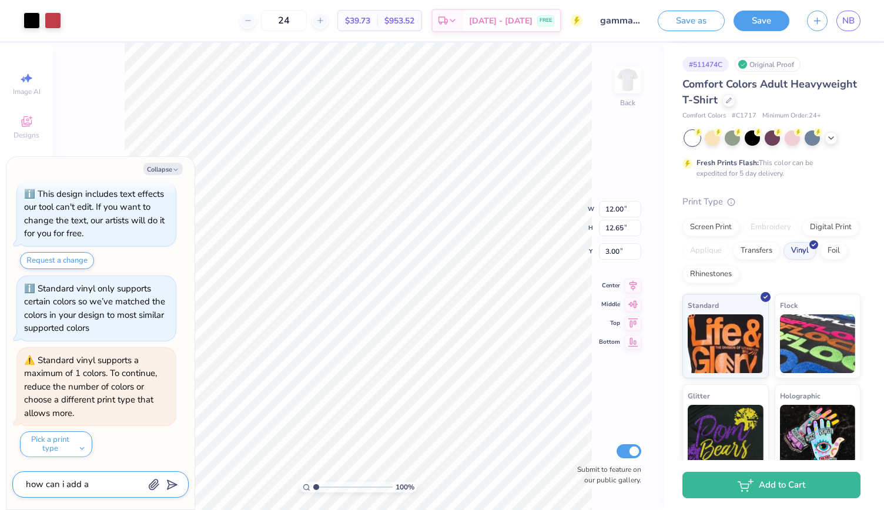
type textarea "how can i add a d"
type textarea "x"
type textarea "how can i add a di"
type textarea "x"
type textarea "how can i add a dis"
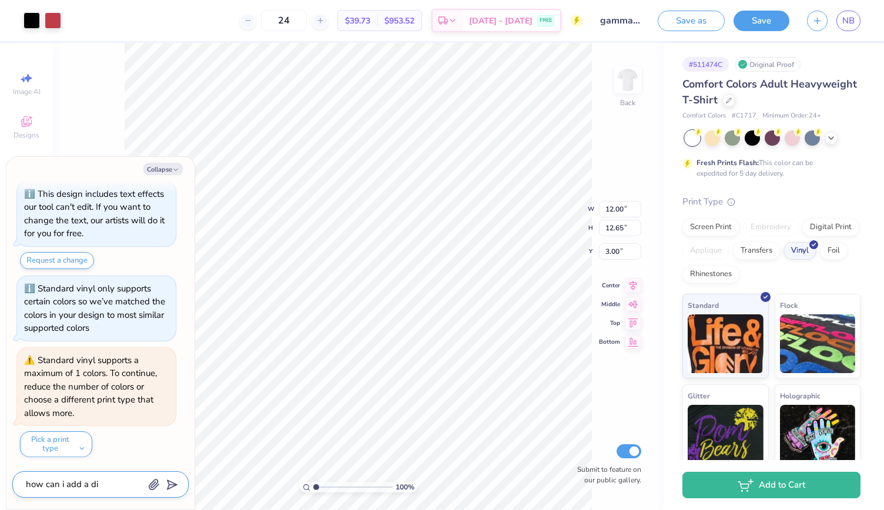
type textarea "x"
type textarea "how can i add a dist"
type textarea "x"
type textarea "how can i add a distr"
type textarea "x"
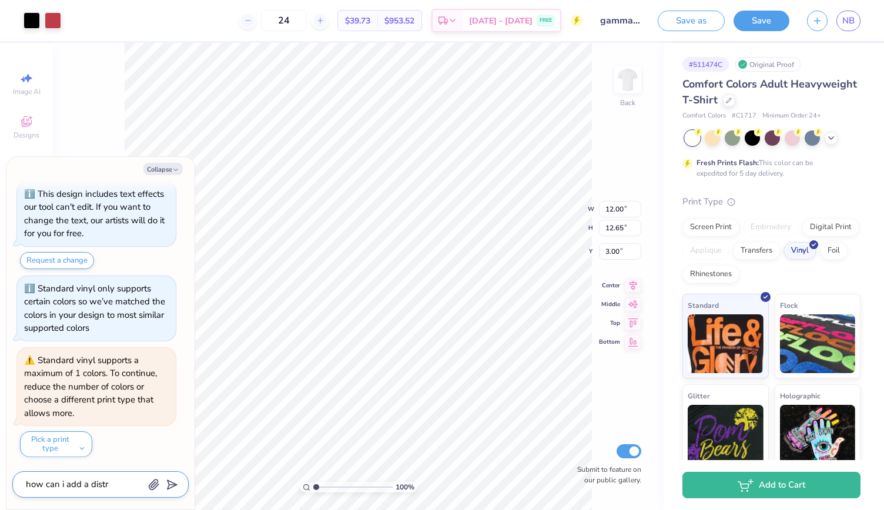
type textarea "how can i add a distre"
type textarea "x"
type textarea "how can i add a distres"
type textarea "x"
type textarea "how can i add a distress"
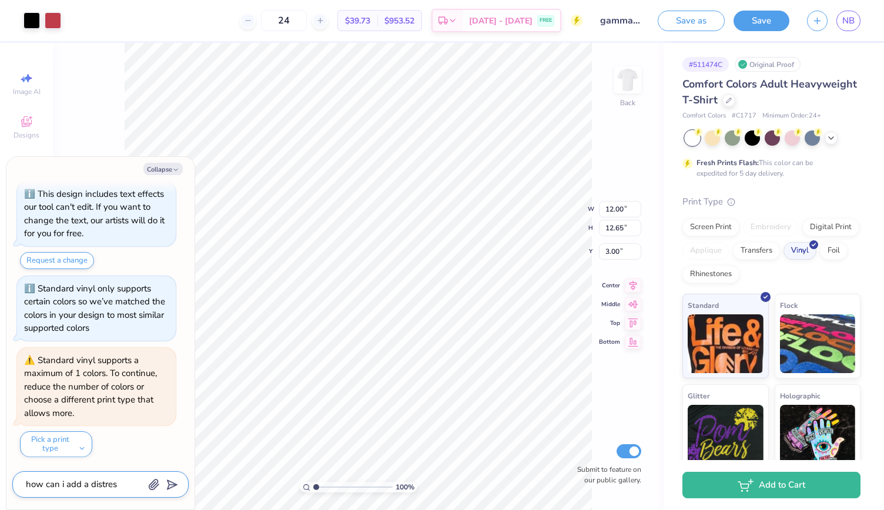
type textarea "x"
type textarea "how can i add a distresse"
type textarea "x"
type textarea "how can i add a distressed"
type textarea "x"
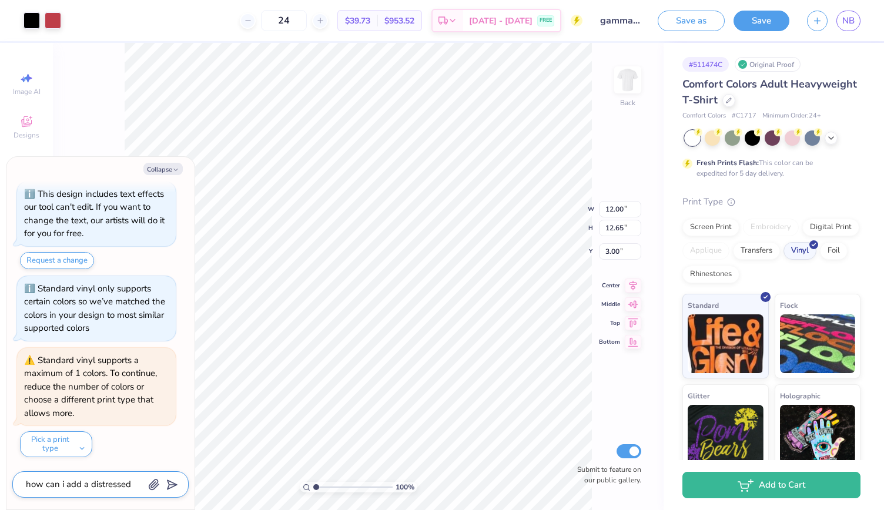
type textarea "how can i add a distressed"
type textarea "x"
type textarea "how can i add a distressed l"
type textarea "x"
type textarea "how can i add a distressed lo"
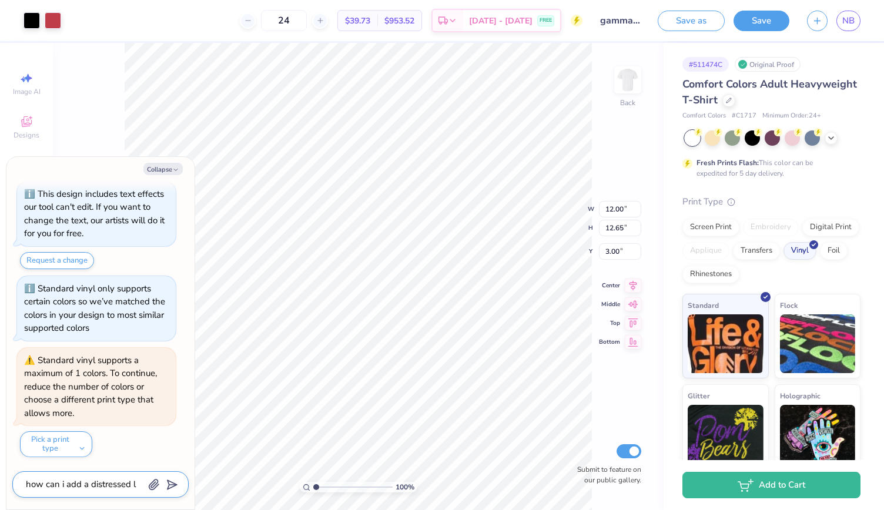
type textarea "x"
type textarea "how can i add a distressed loo"
type textarea "x"
type textarea "how can i add a distressed look"
type textarea "x"
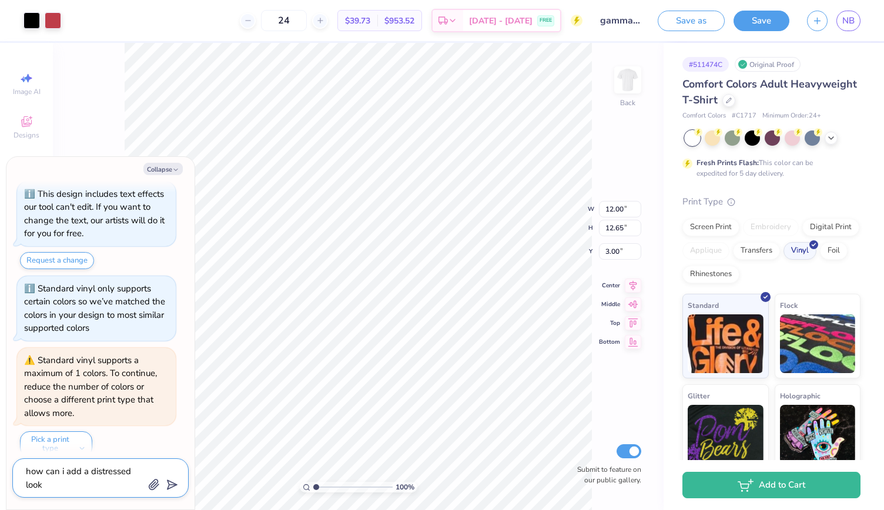
type textarea "how can i add a distressed look"
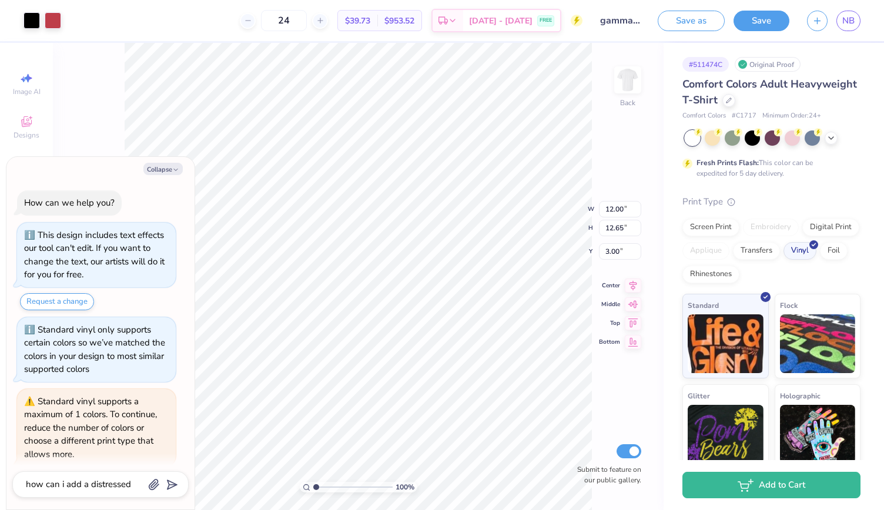
scroll to position [73, 0]
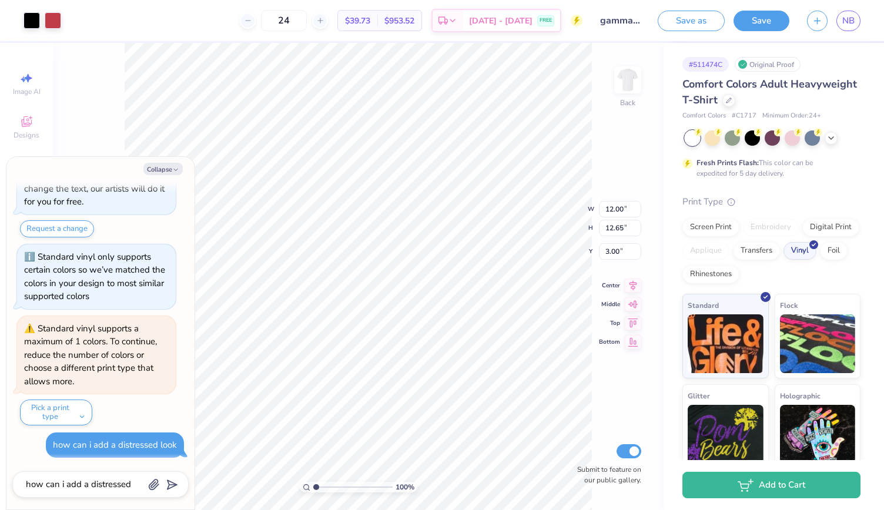
click at [87, 127] on div "100 % Back W 12.00 12.00 " H 12.65 12.65 " Y 3.00 3.00 " Center Middle Top Bott…" at bounding box center [358, 276] width 610 height 467
click at [12, 79] on div "Image AI" at bounding box center [26, 83] width 41 height 35
type textarea "x"
select select "4"
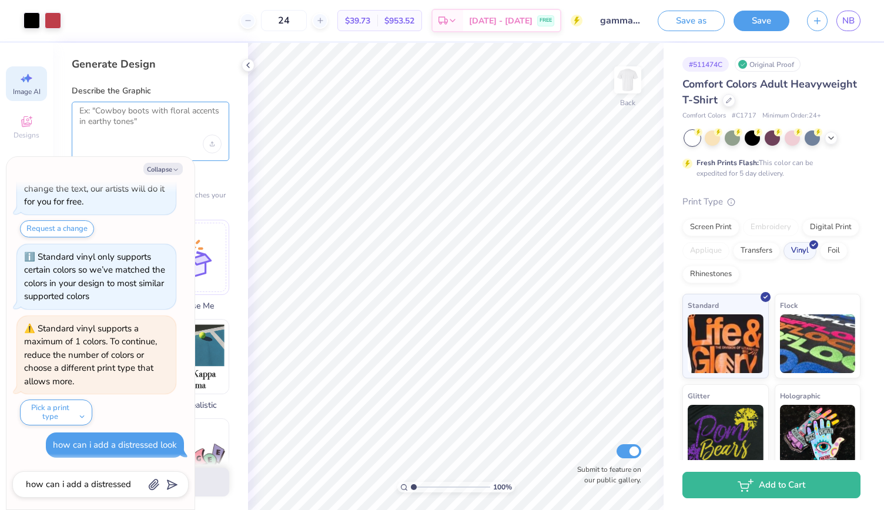
click at [173, 113] on textarea at bounding box center [150, 120] width 142 height 29
type textarea "how can"
type textarea "x"
type textarea "how can i add a distressed look"
click at [175, 172] on icon "button" at bounding box center [175, 169] width 7 height 7
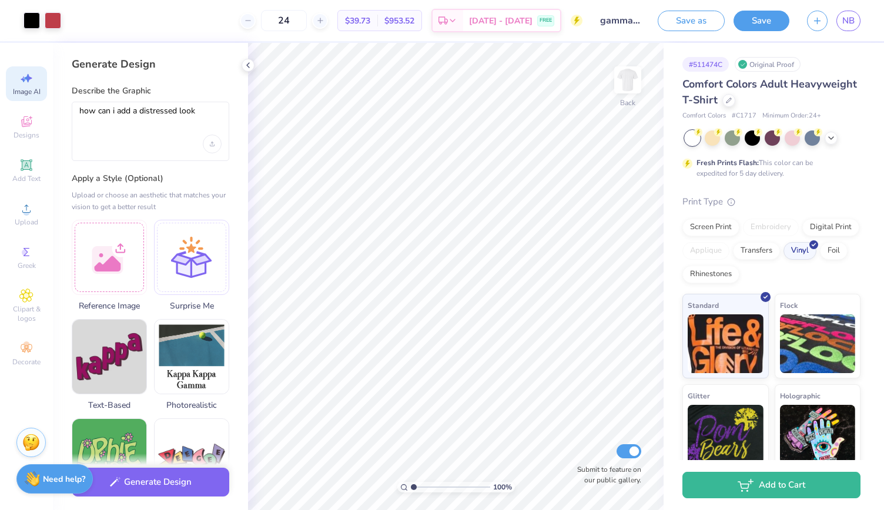
click at [180, 142] on div "how can i add a distressed look" at bounding box center [150, 131] width 157 height 59
click at [183, 486] on button "Generate Design" at bounding box center [150, 479] width 157 height 29
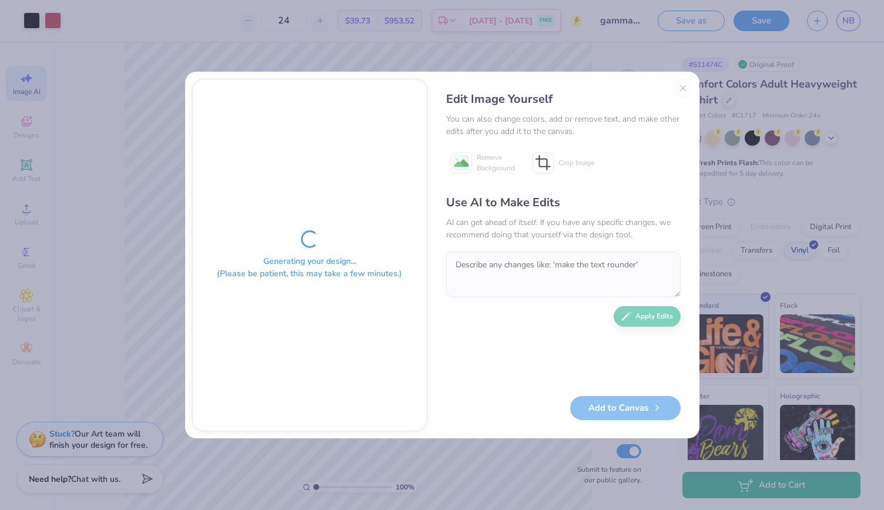
type textarea "x"
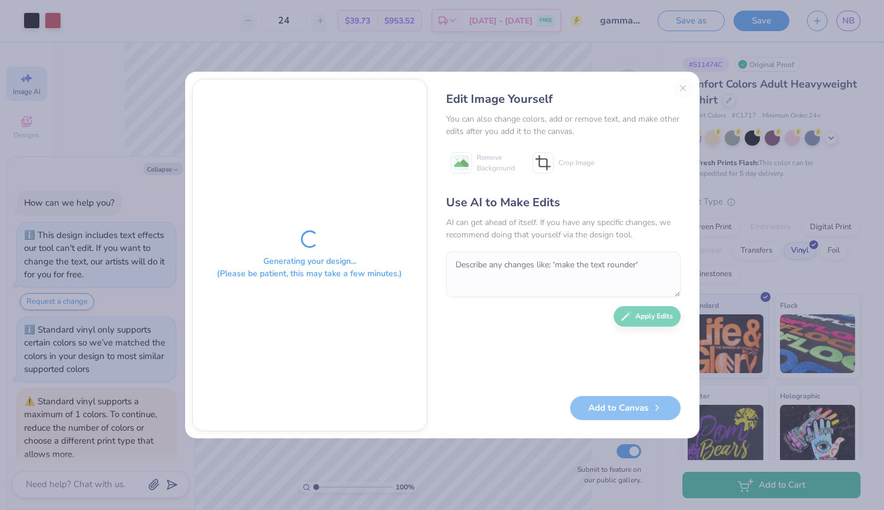
scroll to position [129, 0]
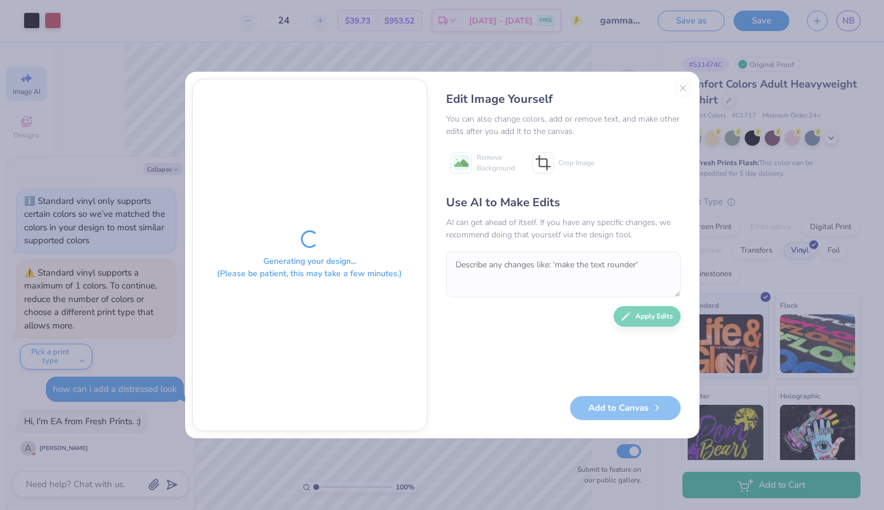
click at [683, 89] on div "Edit Image Yourself You can also change colors, add or remove text, and make ot…" at bounding box center [563, 255] width 258 height 353
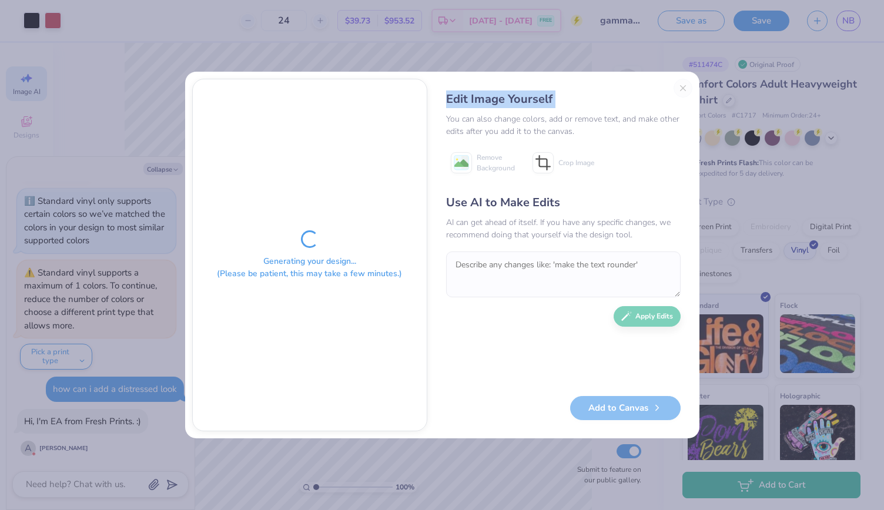
click at [683, 89] on div "Edit Image Yourself You can also change colors, add or remove text, and make ot…" at bounding box center [563, 255] width 258 height 353
click at [685, 96] on div "Edit Image Yourself You can also change colors, add or remove text, and make ot…" at bounding box center [563, 255] width 258 height 353
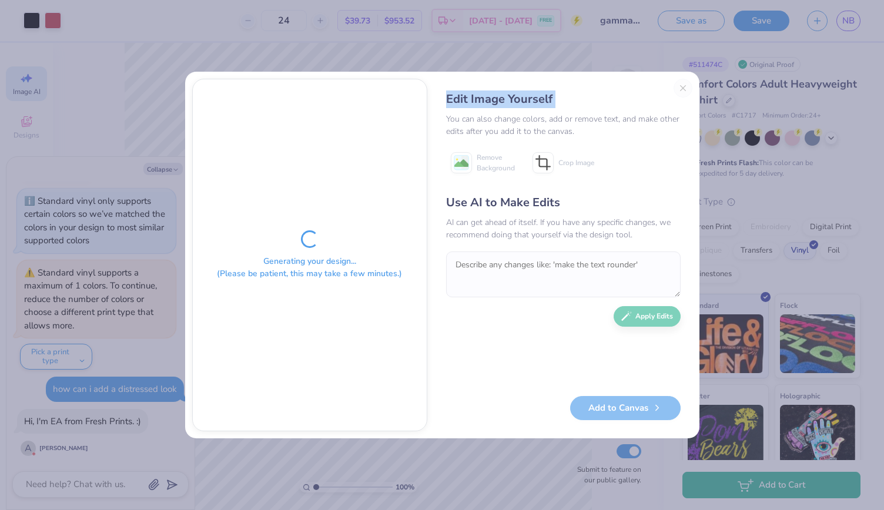
click at [679, 96] on div "Edit Image Yourself" at bounding box center [563, 99] width 234 height 18
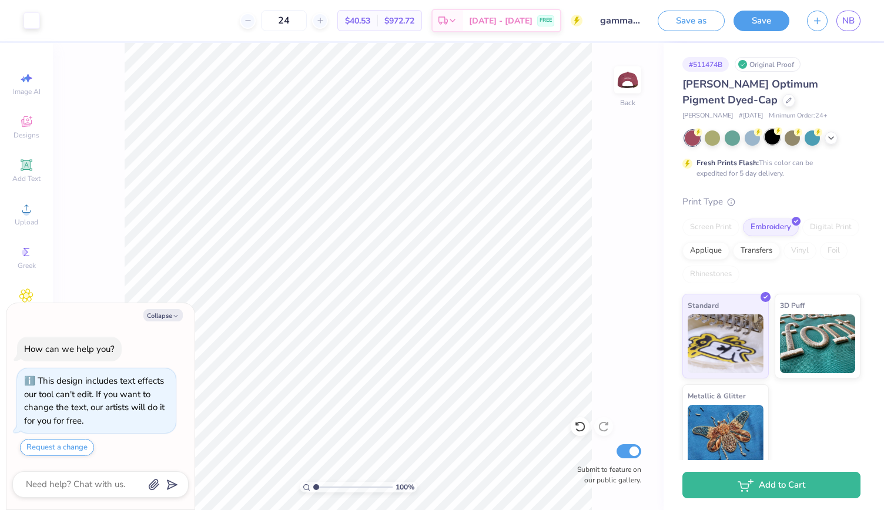
click at [769, 130] on div at bounding box center [771, 136] width 15 height 15
click at [771, 137] on div at bounding box center [771, 136] width 15 height 15
click at [837, 138] on div at bounding box center [772, 137] width 176 height 15
click at [833, 139] on icon at bounding box center [830, 136] width 9 height 9
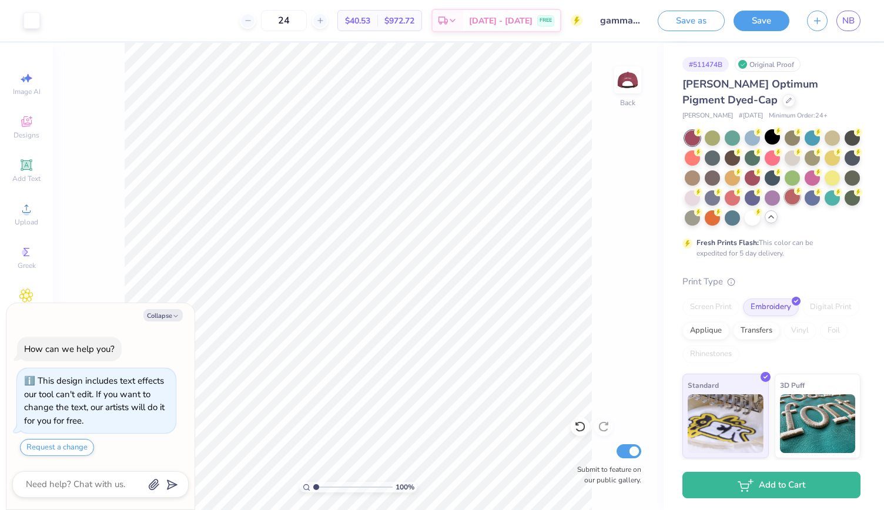
click at [784, 204] on div at bounding box center [791, 196] width 15 height 15
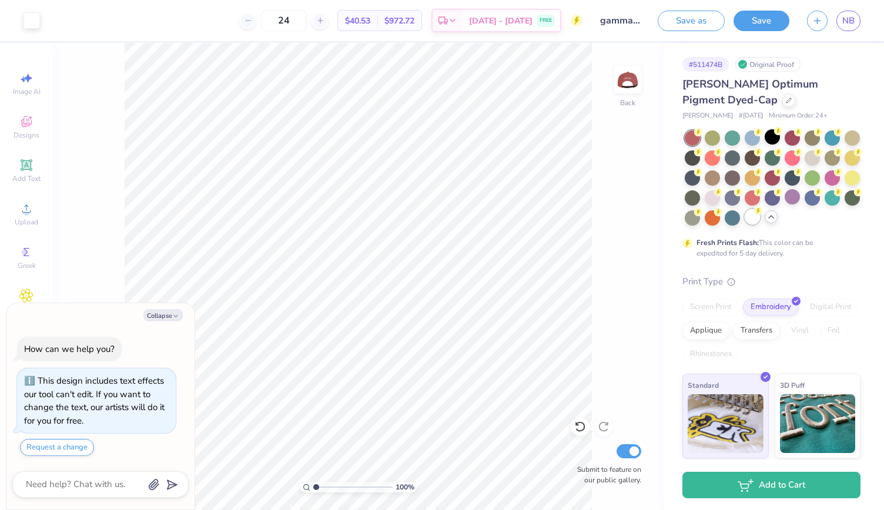
click at [760, 217] on div at bounding box center [751, 216] width 15 height 15
click at [780, 180] on div at bounding box center [771, 176] width 15 height 15
click at [795, 138] on div at bounding box center [791, 136] width 15 height 15
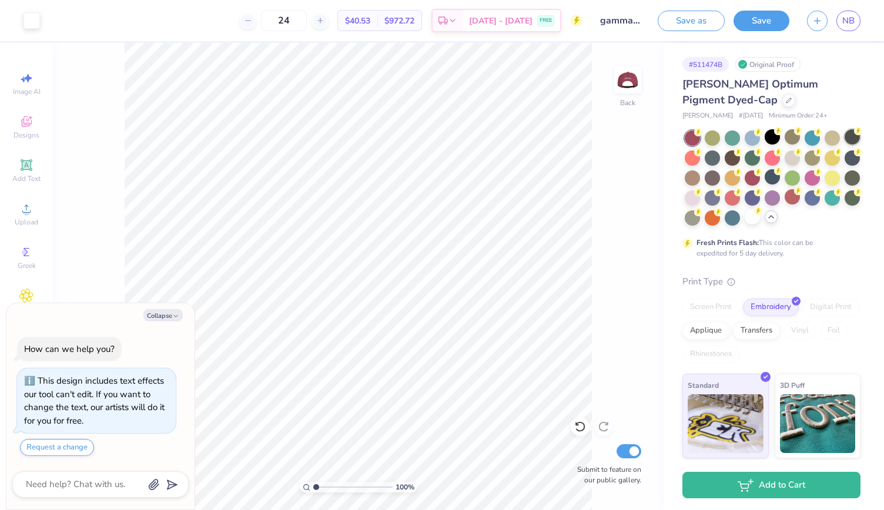
click at [844, 145] on div at bounding box center [851, 136] width 15 height 15
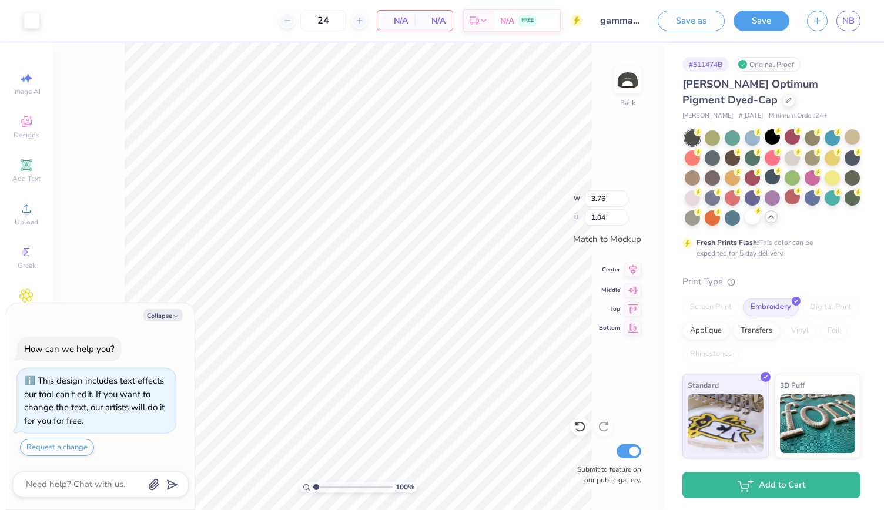
click at [632, 270] on icon at bounding box center [633, 270] width 8 height 10
click at [636, 291] on icon at bounding box center [633, 289] width 10 height 8
click at [633, 269] on icon at bounding box center [633, 270] width 16 height 14
click at [164, 316] on button "Collapse" at bounding box center [162, 315] width 39 height 12
type textarea "x"
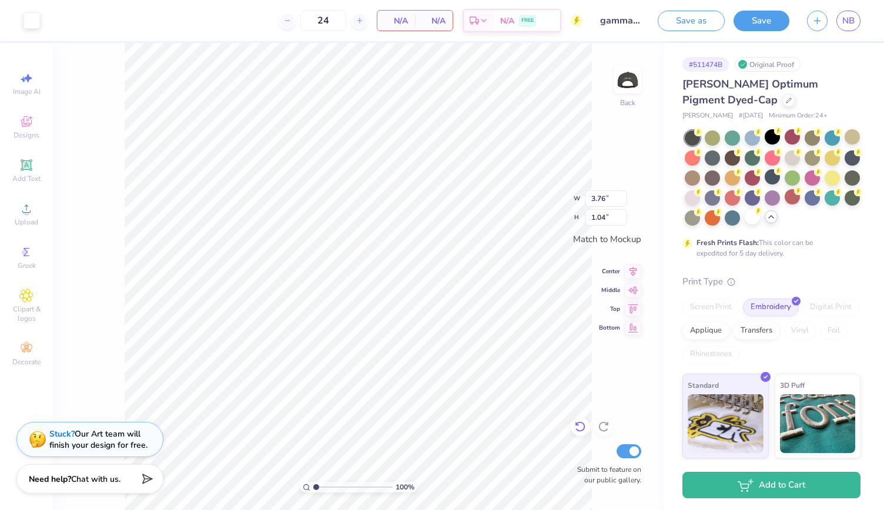
click at [578, 431] on icon at bounding box center [580, 427] width 10 height 11
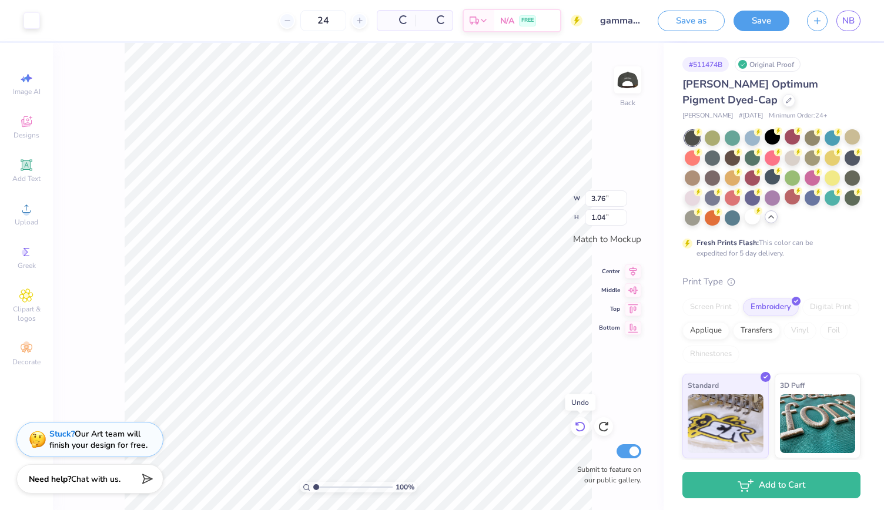
click at [578, 431] on icon at bounding box center [580, 427] width 10 height 11
click at [633, 273] on icon at bounding box center [633, 270] width 16 height 14
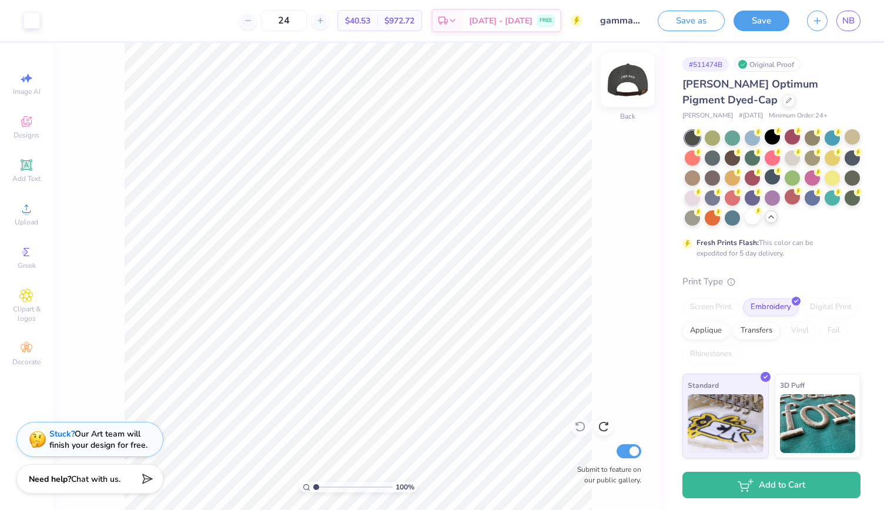
click at [642, 99] on img at bounding box center [627, 79] width 47 height 47
click at [630, 95] on img at bounding box center [627, 79] width 47 height 47
click at [30, 136] on span "Designs" at bounding box center [27, 134] width 26 height 9
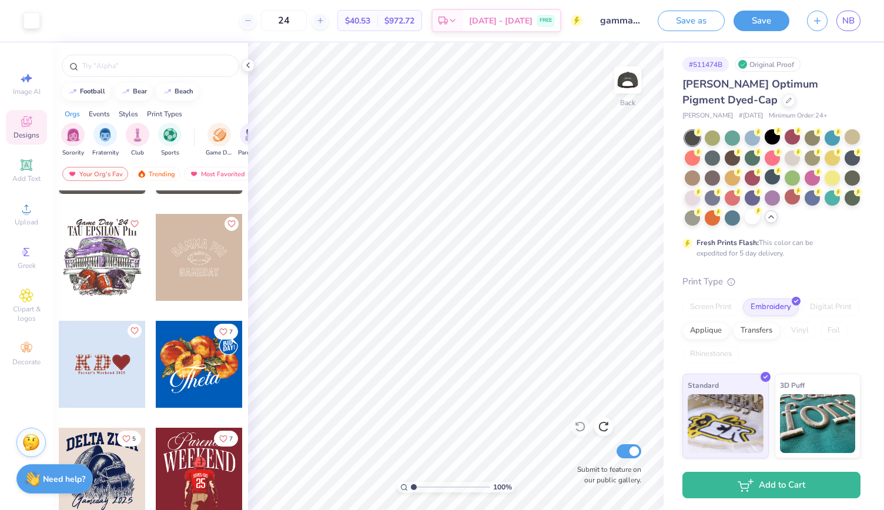
scroll to position [1368, 0]
click at [128, 66] on input "text" at bounding box center [156, 66] width 150 height 12
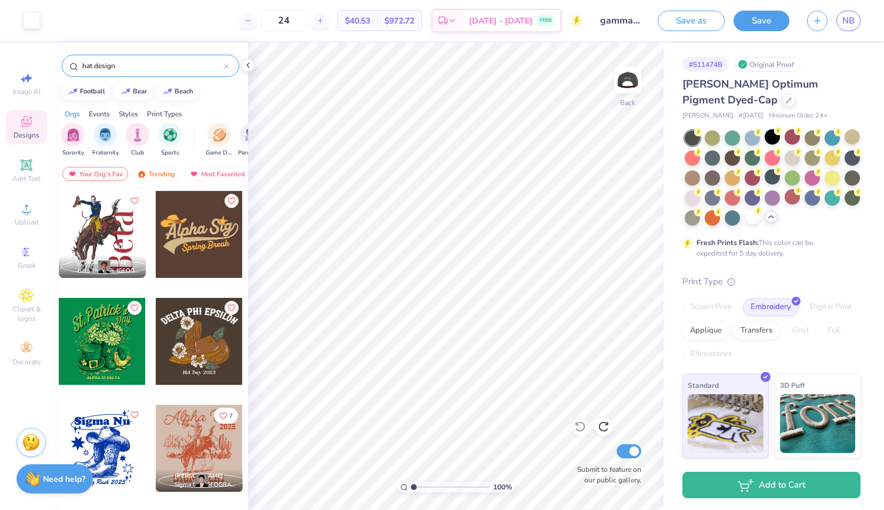
type input "hat design"
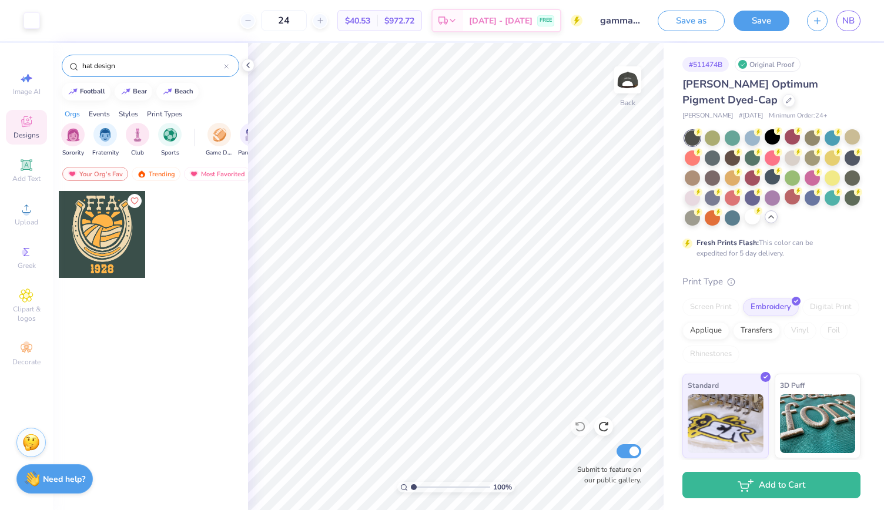
click at [127, 61] on input "hat design" at bounding box center [152, 66] width 143 height 12
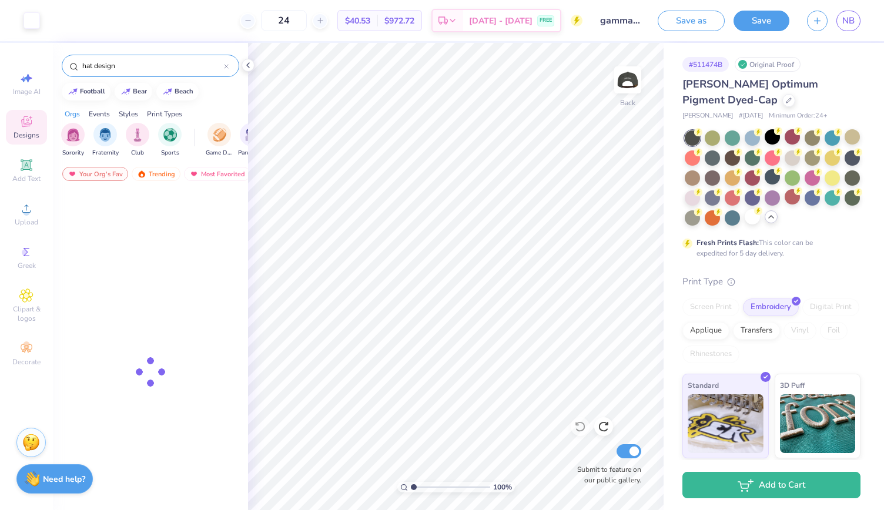
click at [127, 61] on input "hat design" at bounding box center [152, 66] width 143 height 12
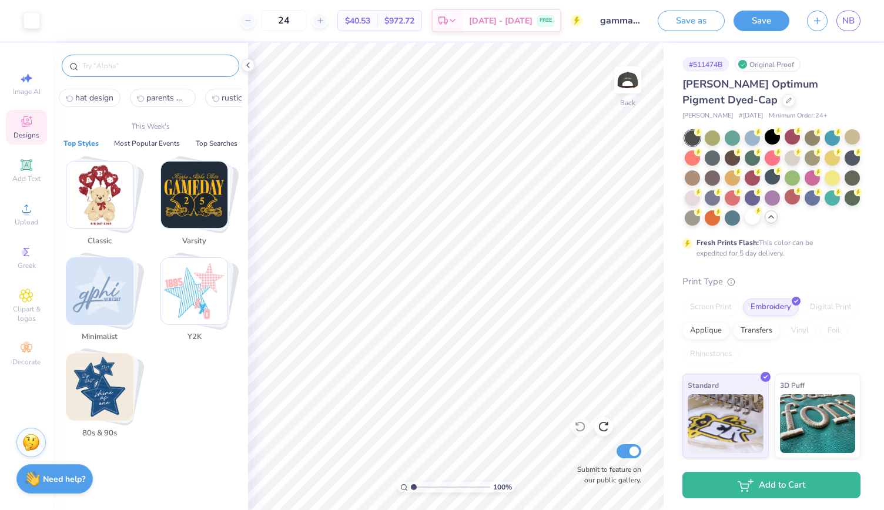
click at [112, 301] on img "Stack Card Button Minimalist" at bounding box center [99, 291] width 66 height 66
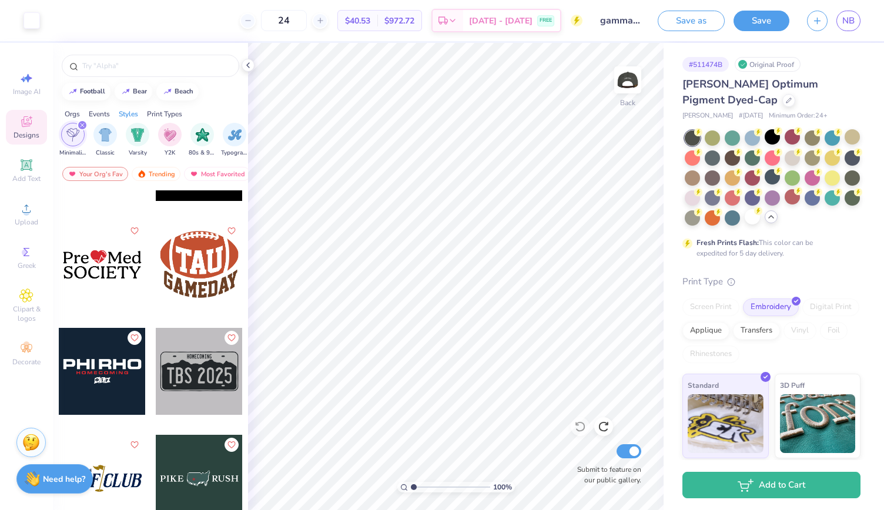
scroll to position [11840, 0]
